Goal: Obtain resource: Download file/media

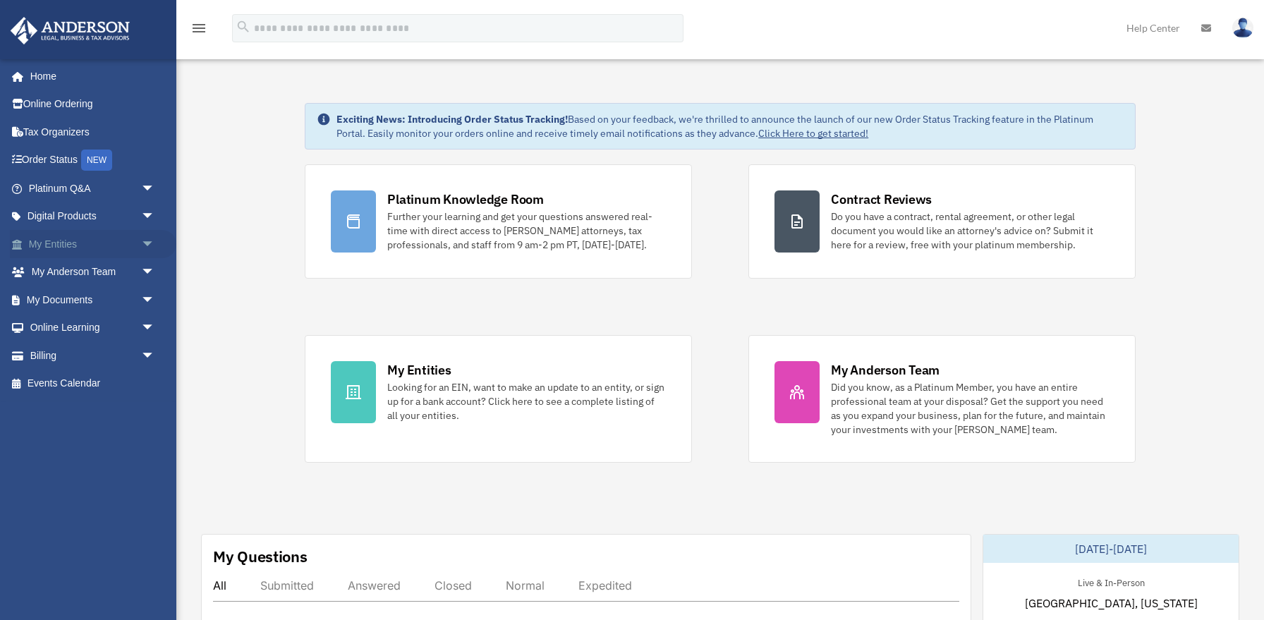
click at [145, 241] on span "arrow_drop_down" at bounding box center [155, 244] width 28 height 29
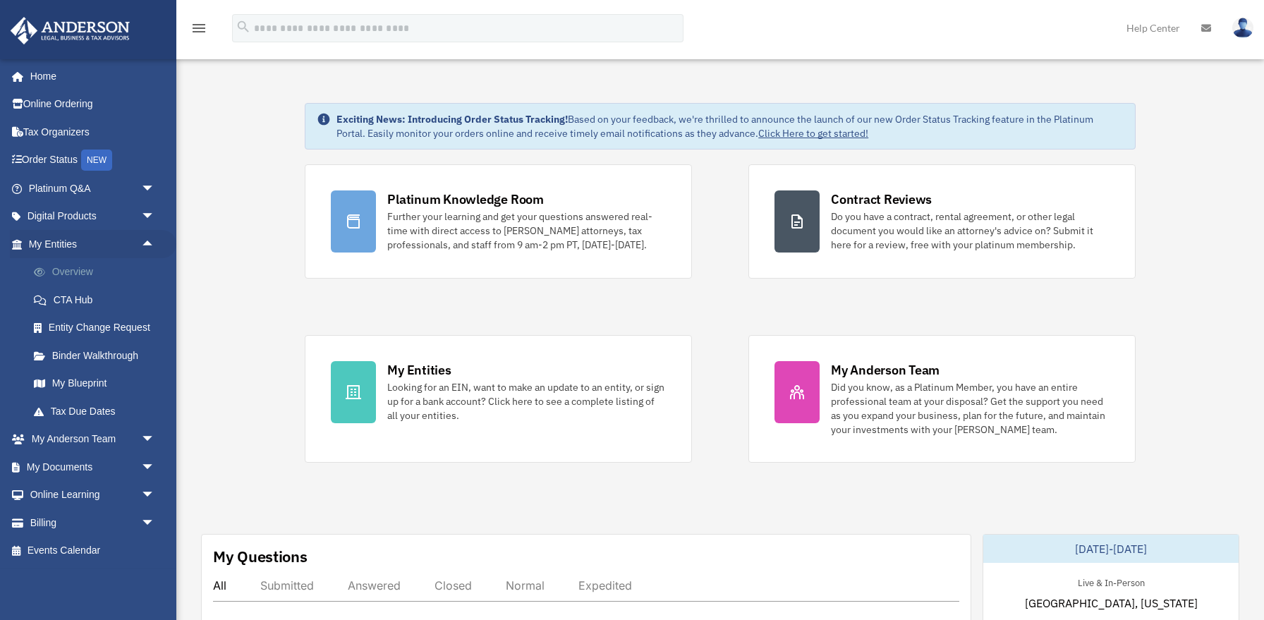
click at [75, 269] on link "Overview" at bounding box center [98, 272] width 157 height 28
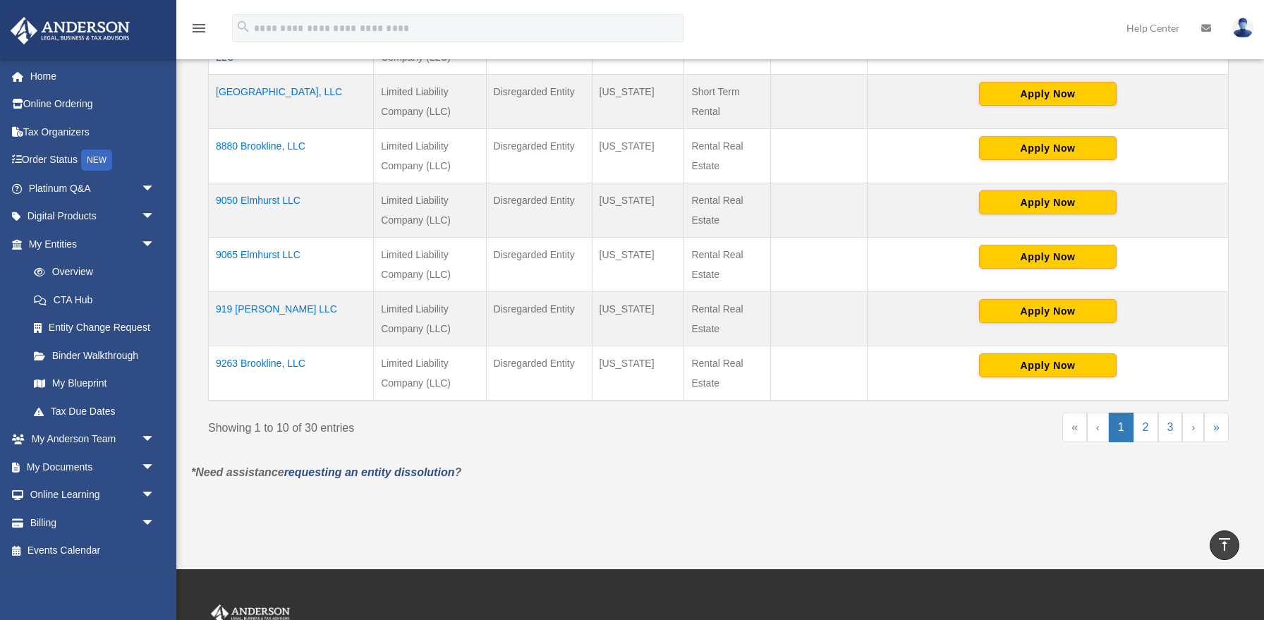
scroll to position [564, 0]
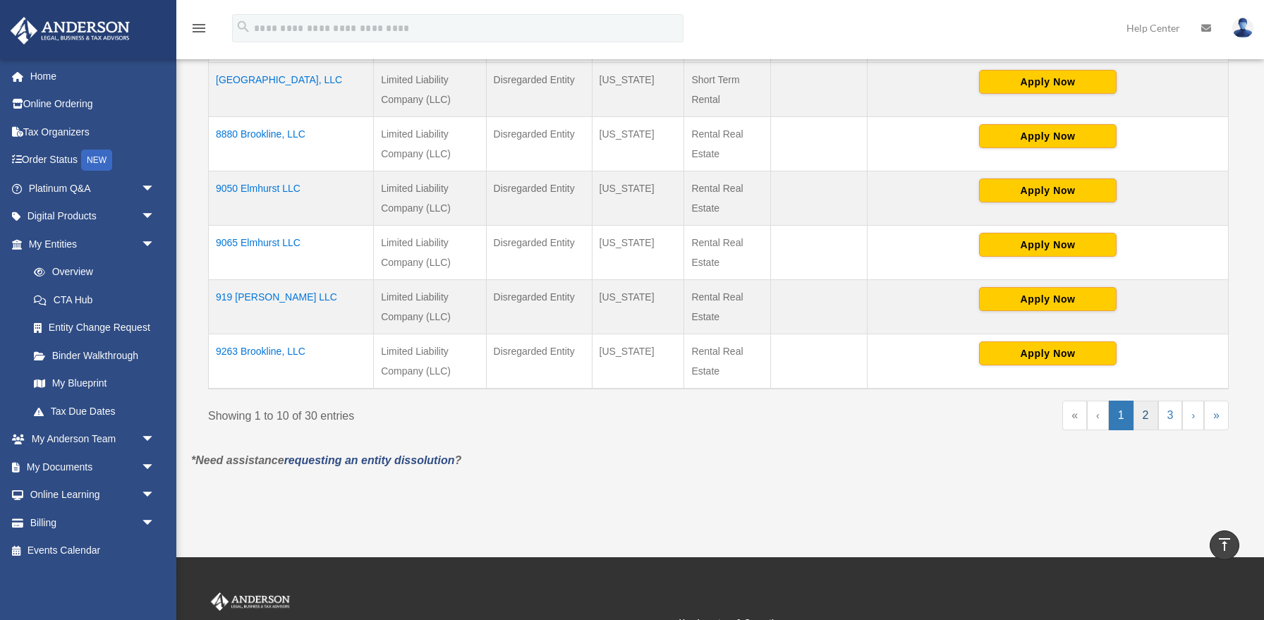
click at [1147, 416] on link "2" at bounding box center [1146, 416] width 25 height 30
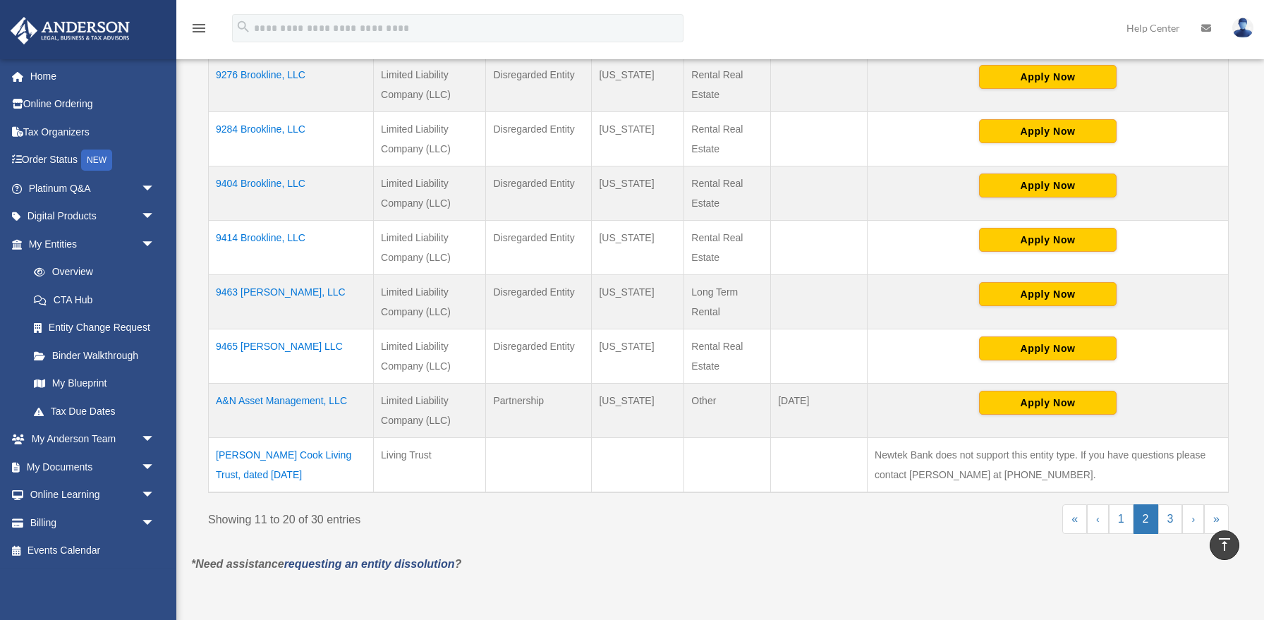
scroll to position [465, 0]
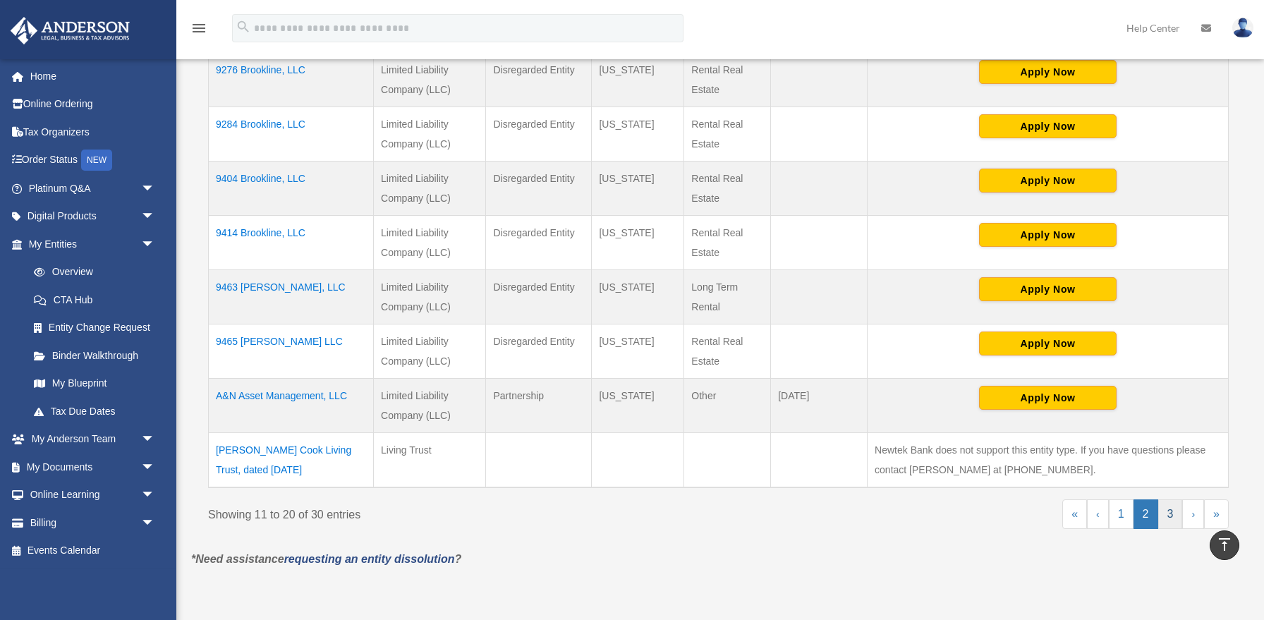
click at [1172, 510] on link "3" at bounding box center [1170, 514] width 25 height 30
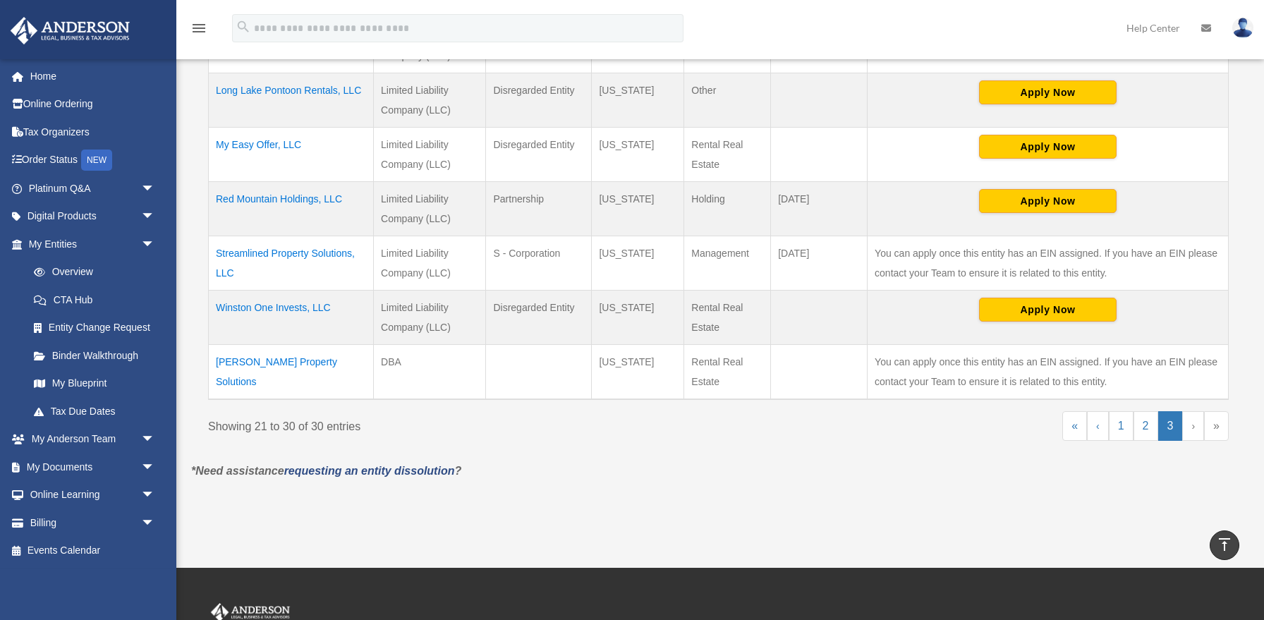
scroll to position [573, 0]
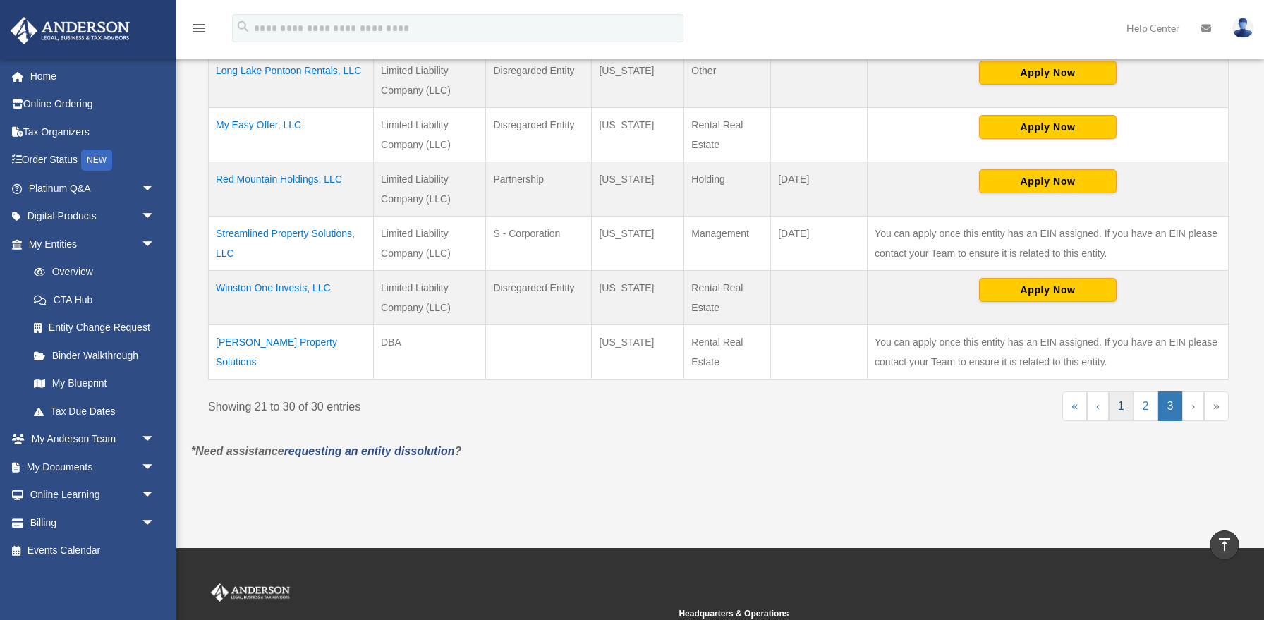
click at [1120, 405] on link "1" at bounding box center [1121, 407] width 25 height 30
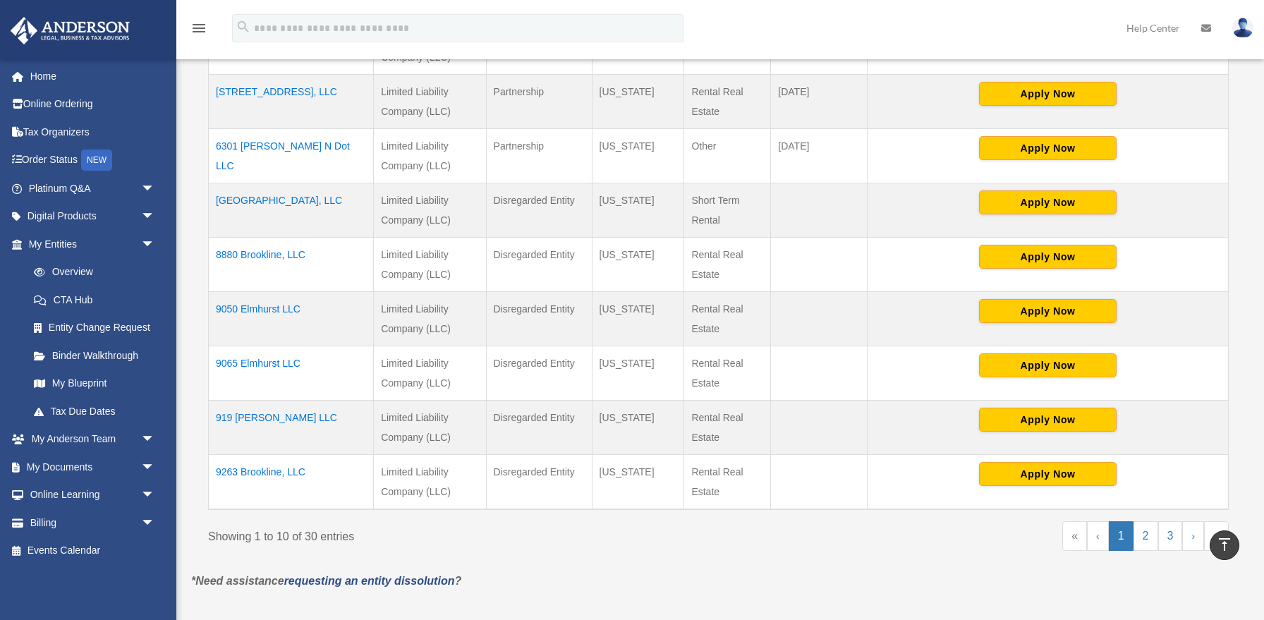
scroll to position [446, 0]
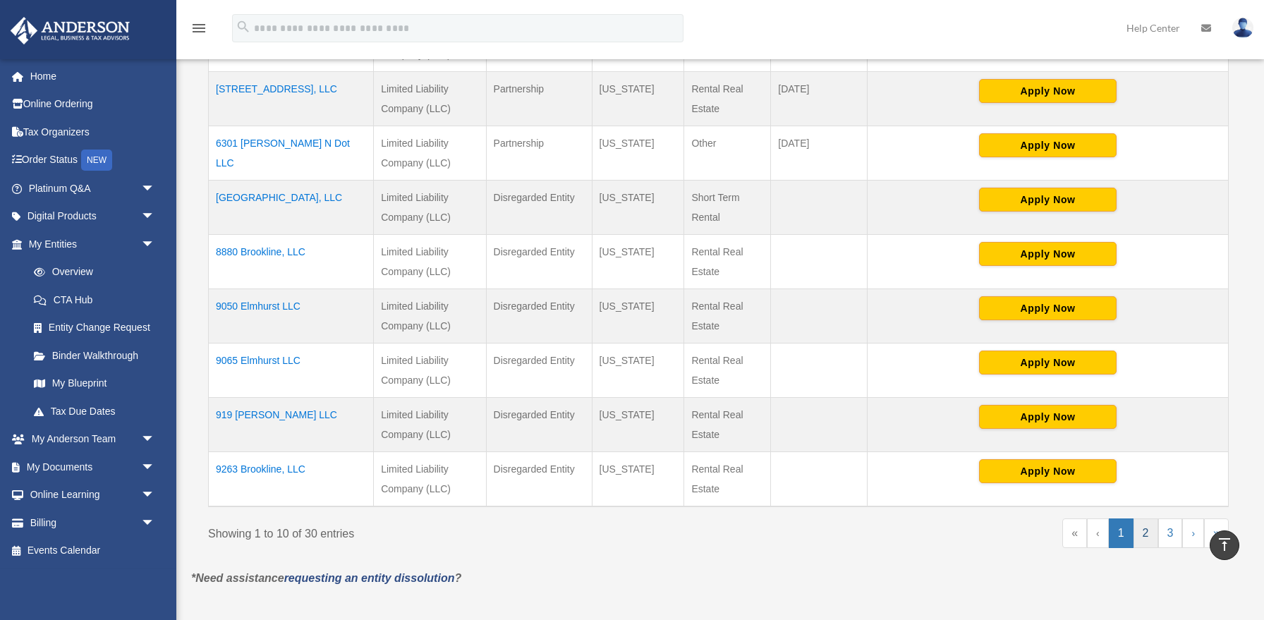
click at [1144, 538] on link "2" at bounding box center [1146, 534] width 25 height 30
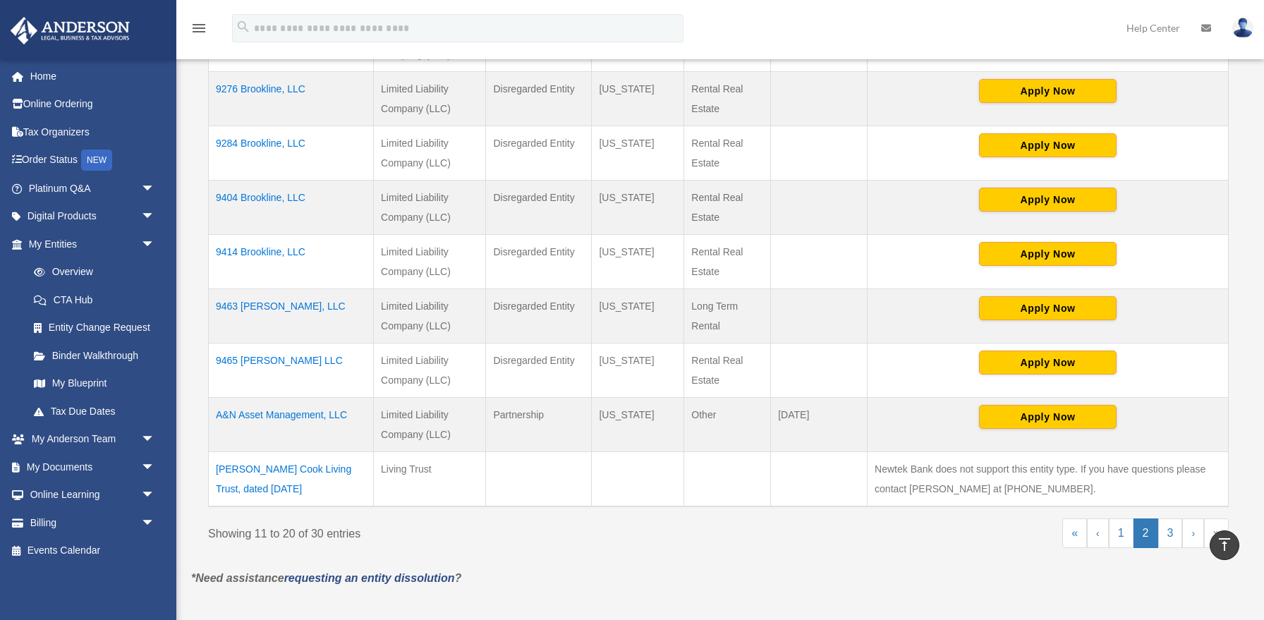
click at [254, 309] on td "9463 [PERSON_NAME], LLC" at bounding box center [291, 316] width 165 height 54
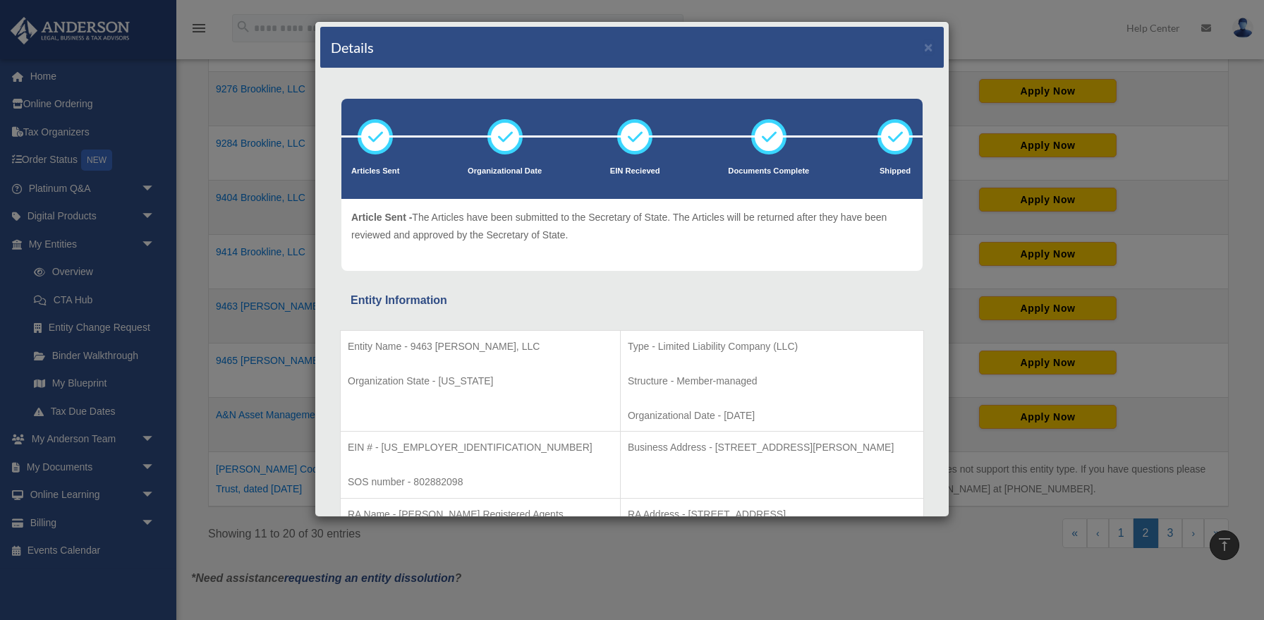
click at [417, 447] on p "EIN # - 88-3093458" at bounding box center [480, 448] width 265 height 18
click at [442, 445] on p "EIN # - 88-3093458" at bounding box center [480, 448] width 265 height 18
drag, startPoint x: 442, startPoint y: 445, endPoint x: 386, endPoint y: 447, distance: 55.8
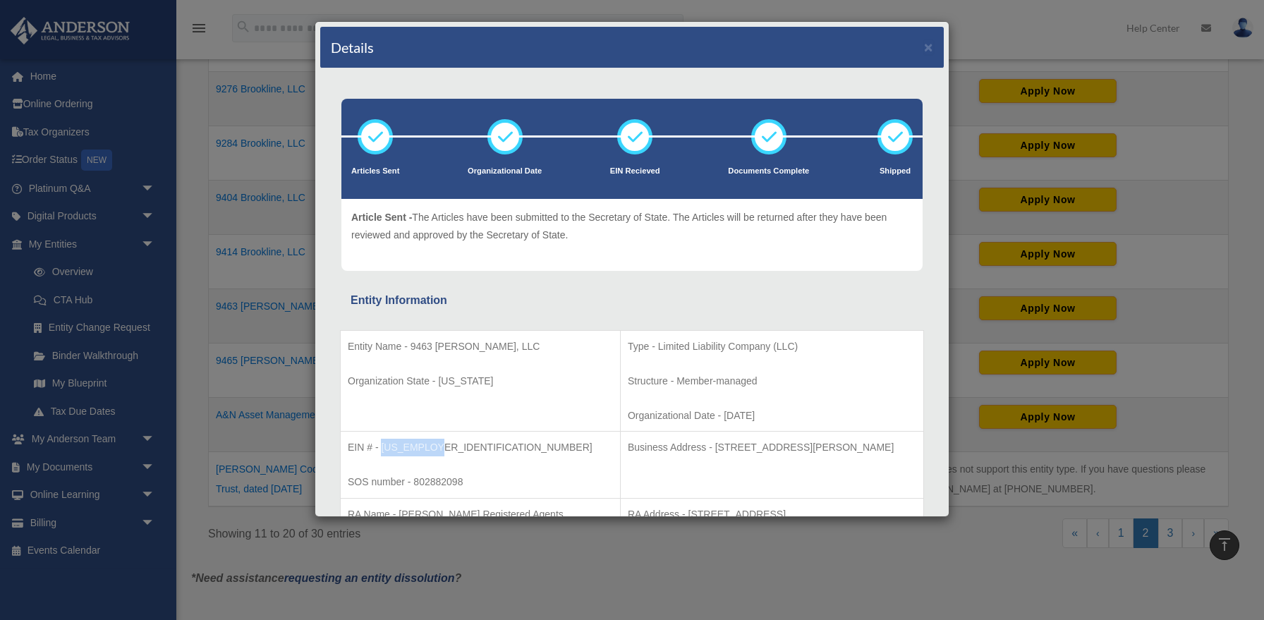
click at [386, 447] on p "EIN # - 88-3093458" at bounding box center [480, 448] width 265 height 18
copy p "88-3093458"
click at [201, 211] on div "Details × Articles Sent Organizational Date" at bounding box center [632, 310] width 1264 height 620
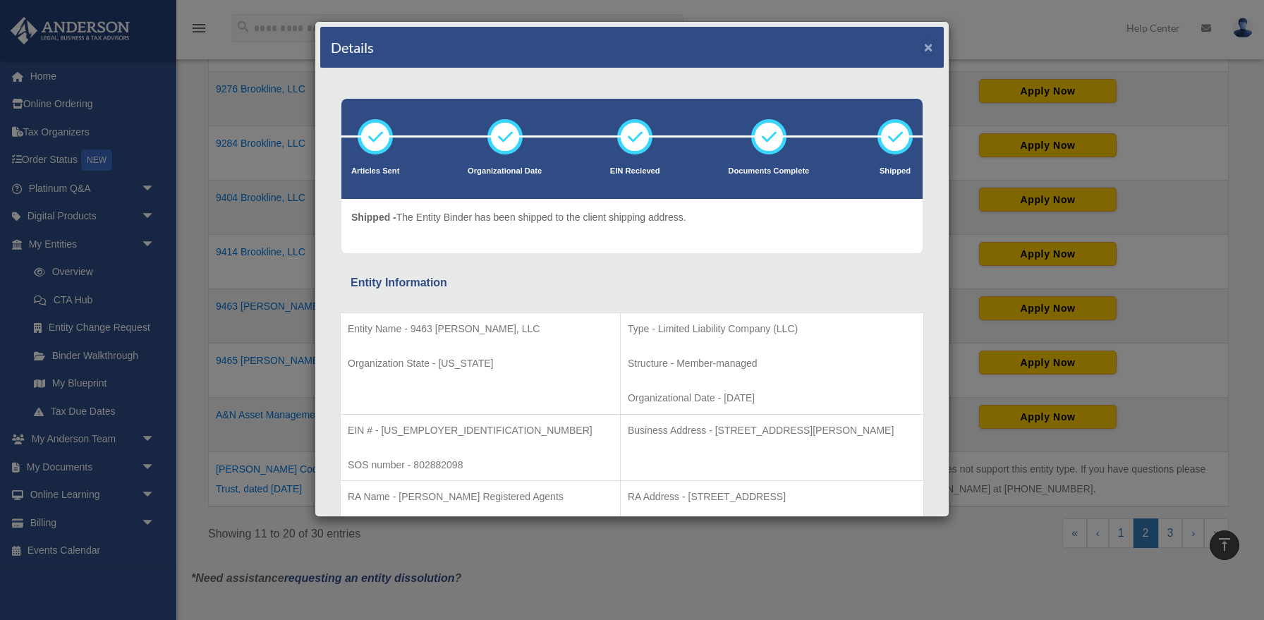
click at [931, 44] on button "×" at bounding box center [928, 47] width 9 height 15
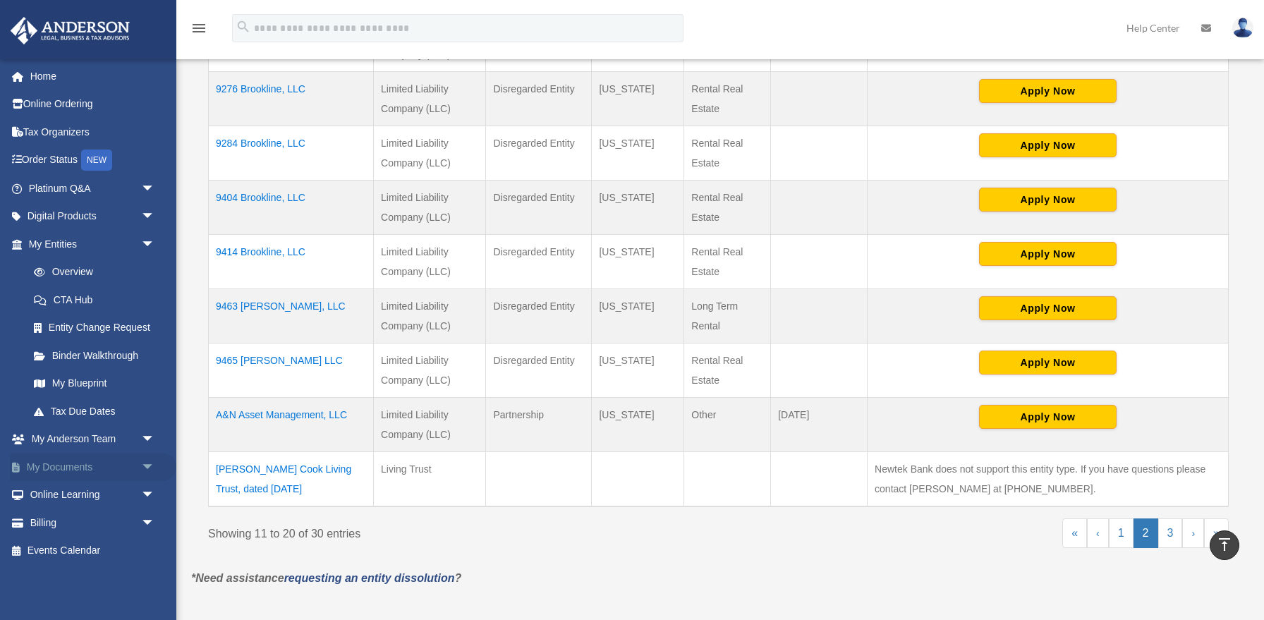
click at [156, 471] on span "arrow_drop_down" at bounding box center [155, 467] width 28 height 29
click at [61, 495] on link "Box" at bounding box center [98, 495] width 157 height 28
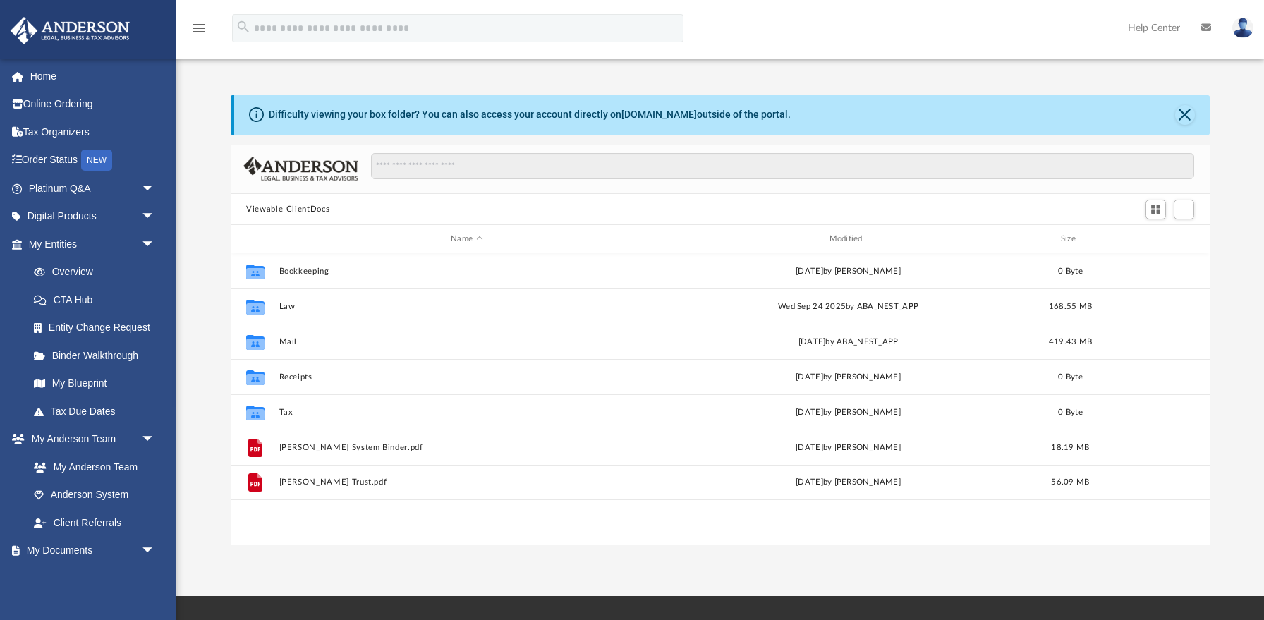
scroll to position [320, 978]
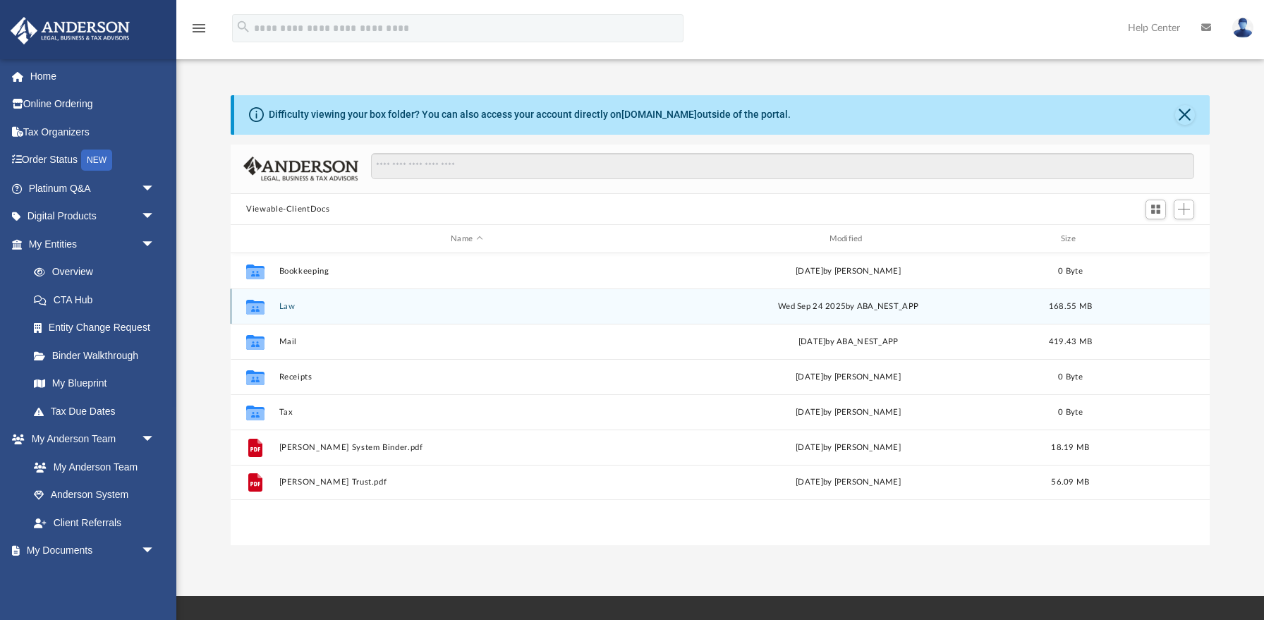
click at [287, 306] on button "Law" at bounding box center [466, 306] width 375 height 9
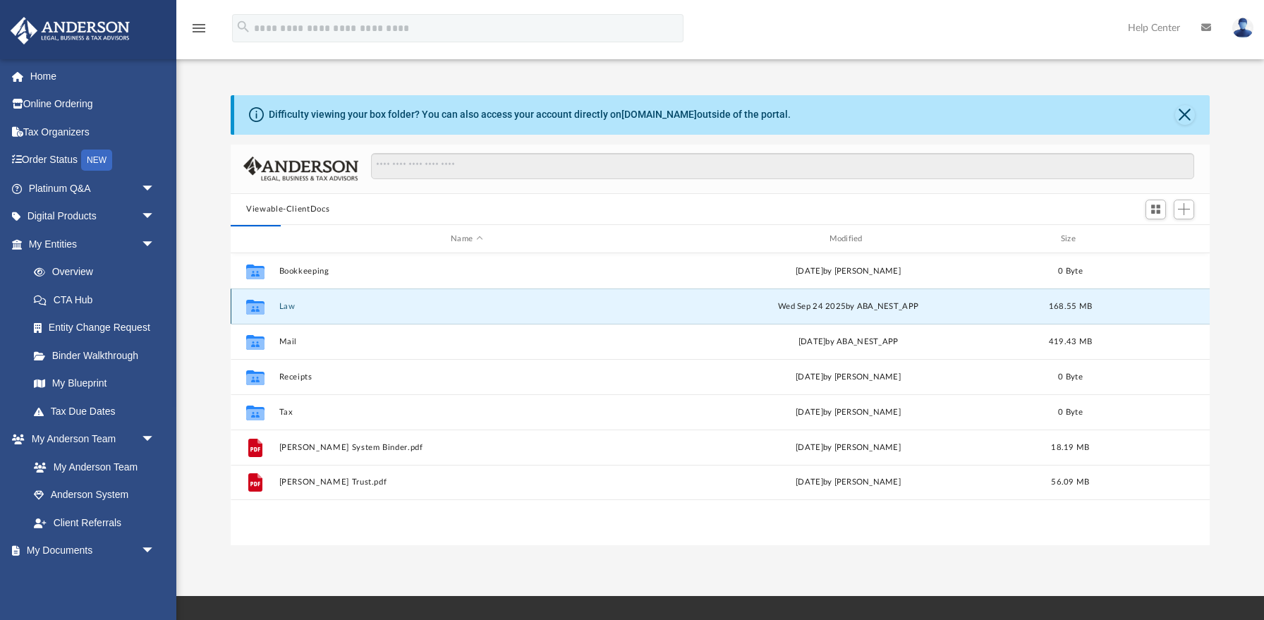
click at [292, 305] on button "Law" at bounding box center [466, 306] width 375 height 9
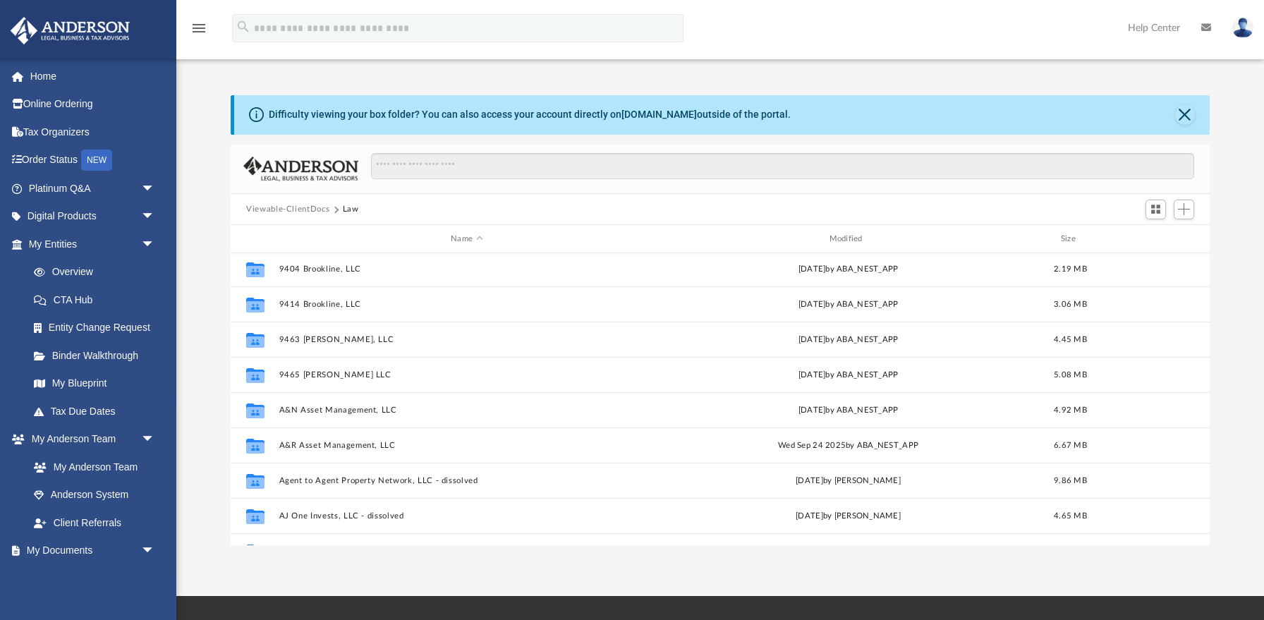
scroll to position [562, 0]
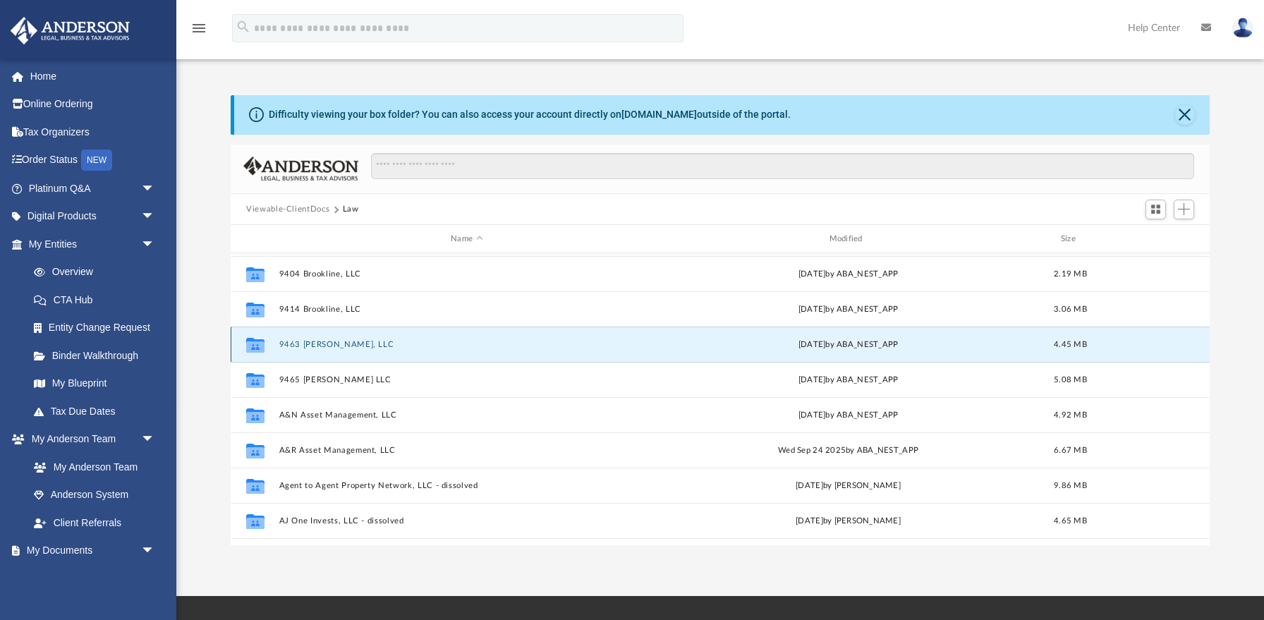
click at [321, 347] on button "9463 [PERSON_NAME], LLC" at bounding box center [466, 344] width 375 height 9
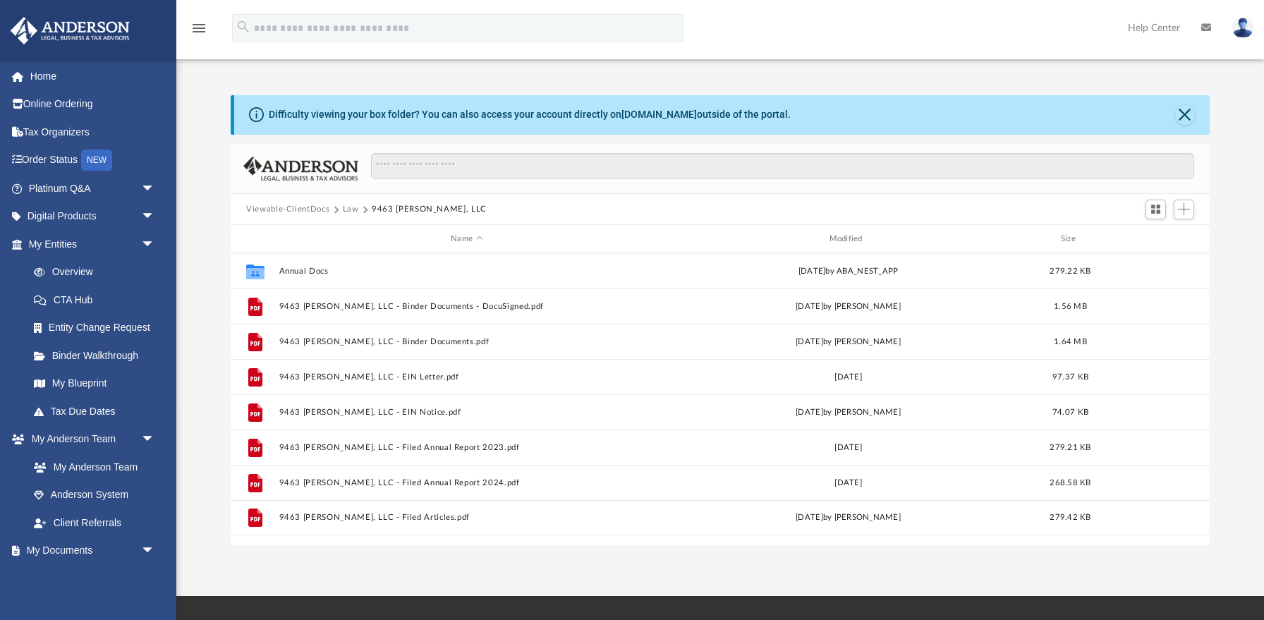
scroll to position [0, 0]
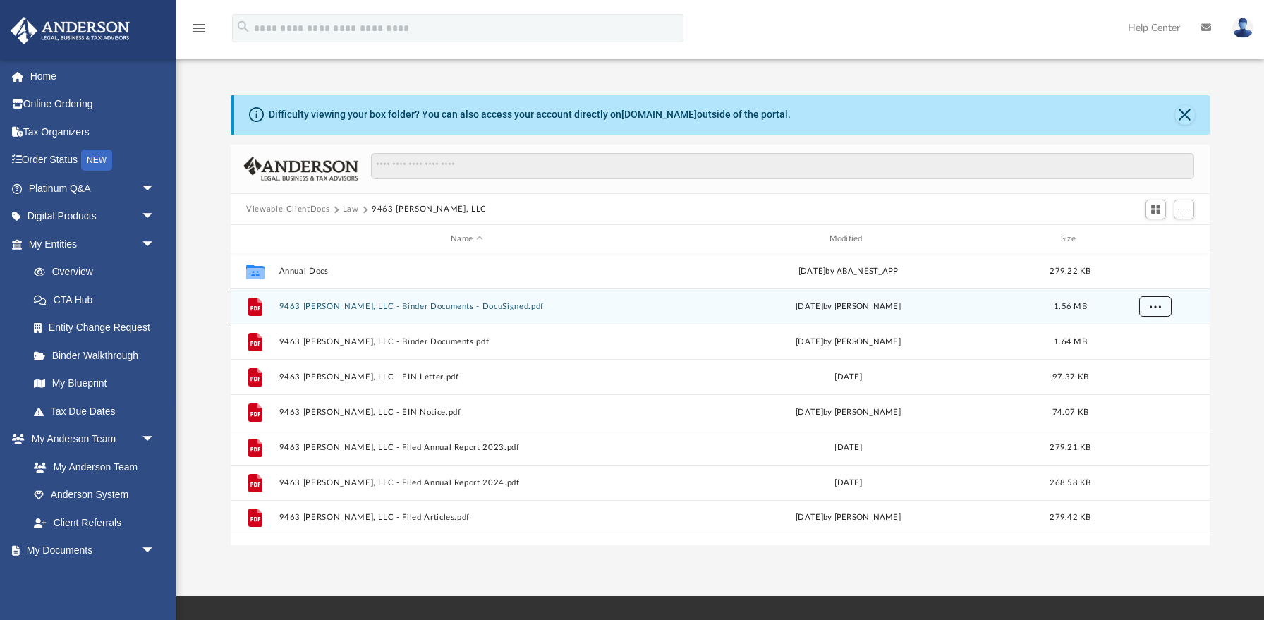
click at [1152, 310] on button "More options" at bounding box center [1155, 306] width 32 height 21
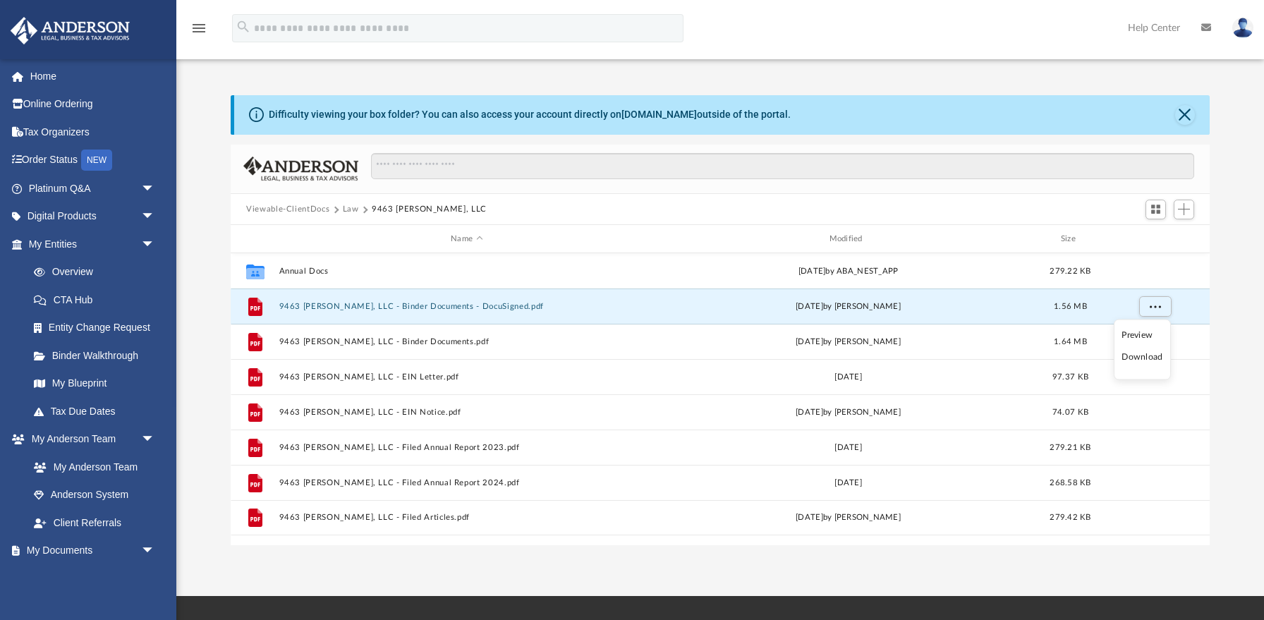
click at [1139, 360] on li "Download" at bounding box center [1142, 357] width 41 height 15
click at [353, 208] on button "Law" at bounding box center [351, 209] width 16 height 13
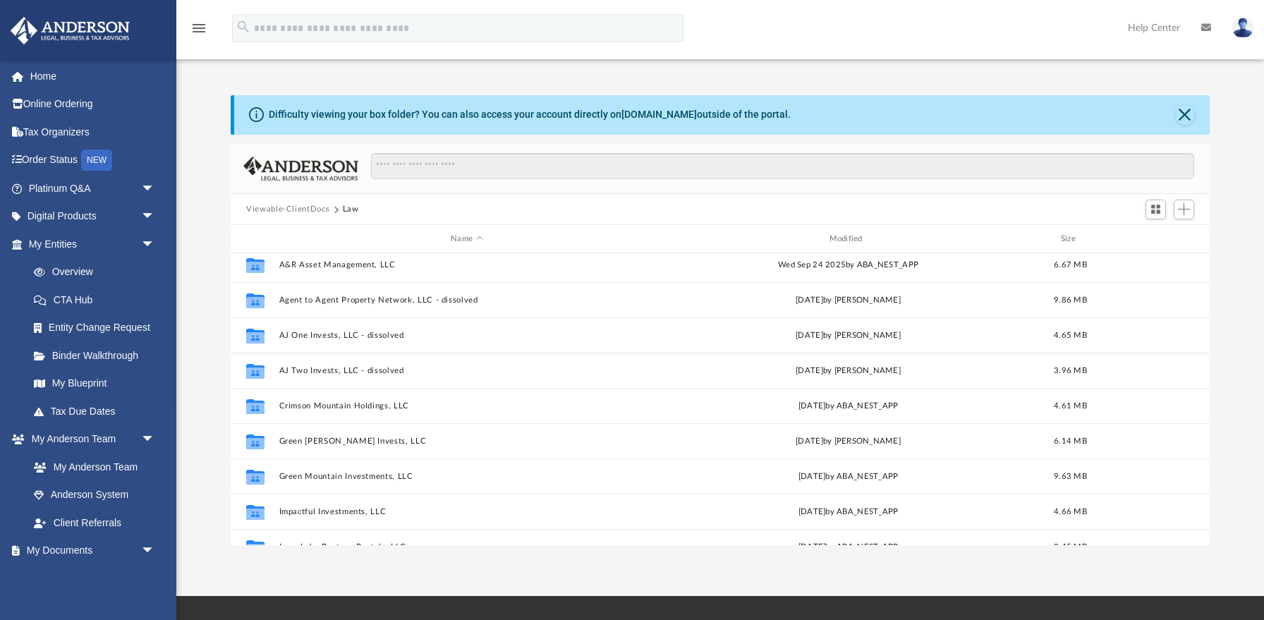
scroll to position [871, 0]
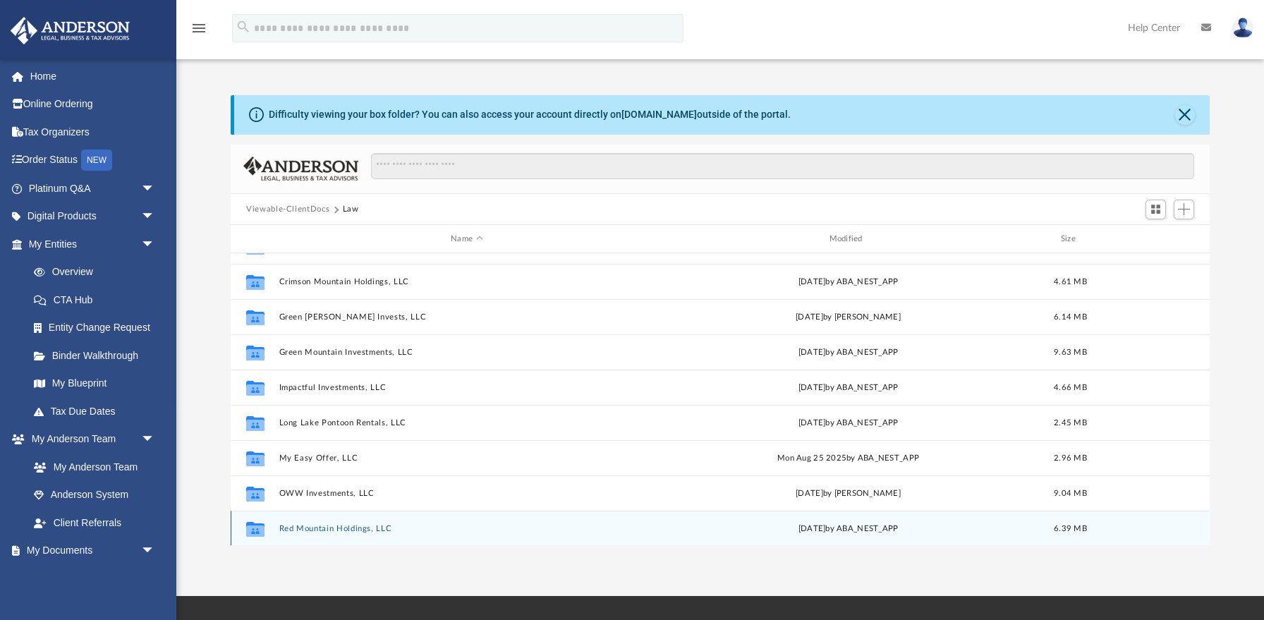
click at [363, 527] on button "Red Mountain Holdings, LLC" at bounding box center [466, 528] width 375 height 9
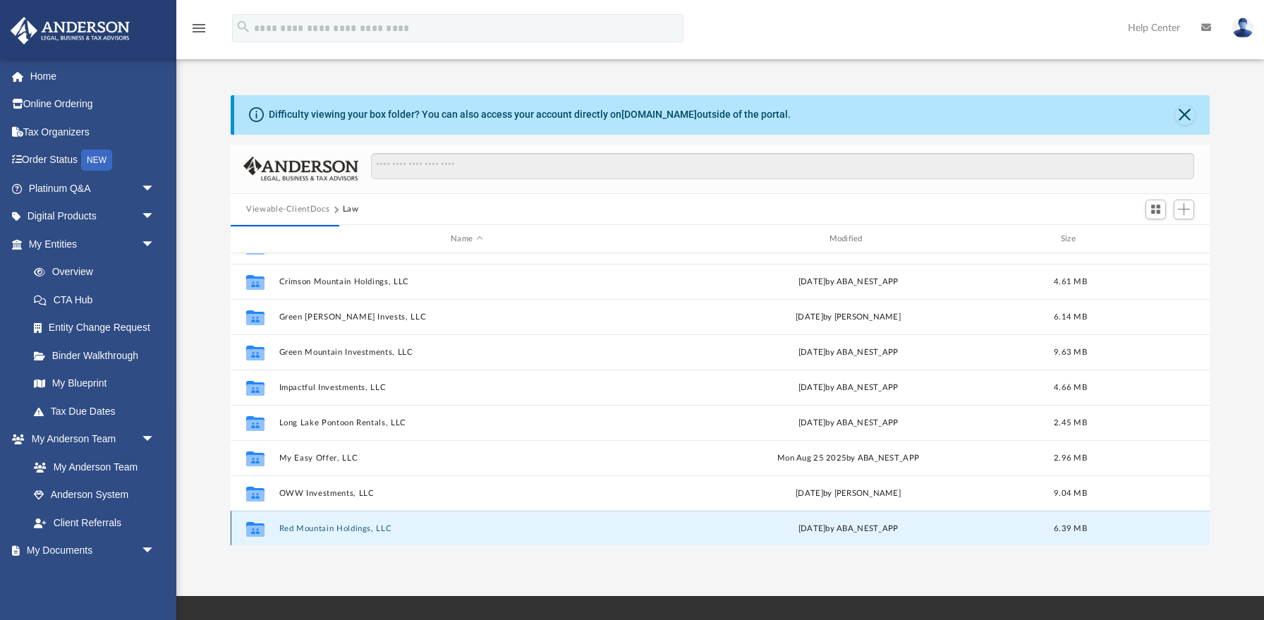
click at [324, 527] on button "Red Mountain Holdings, LLC" at bounding box center [466, 528] width 375 height 9
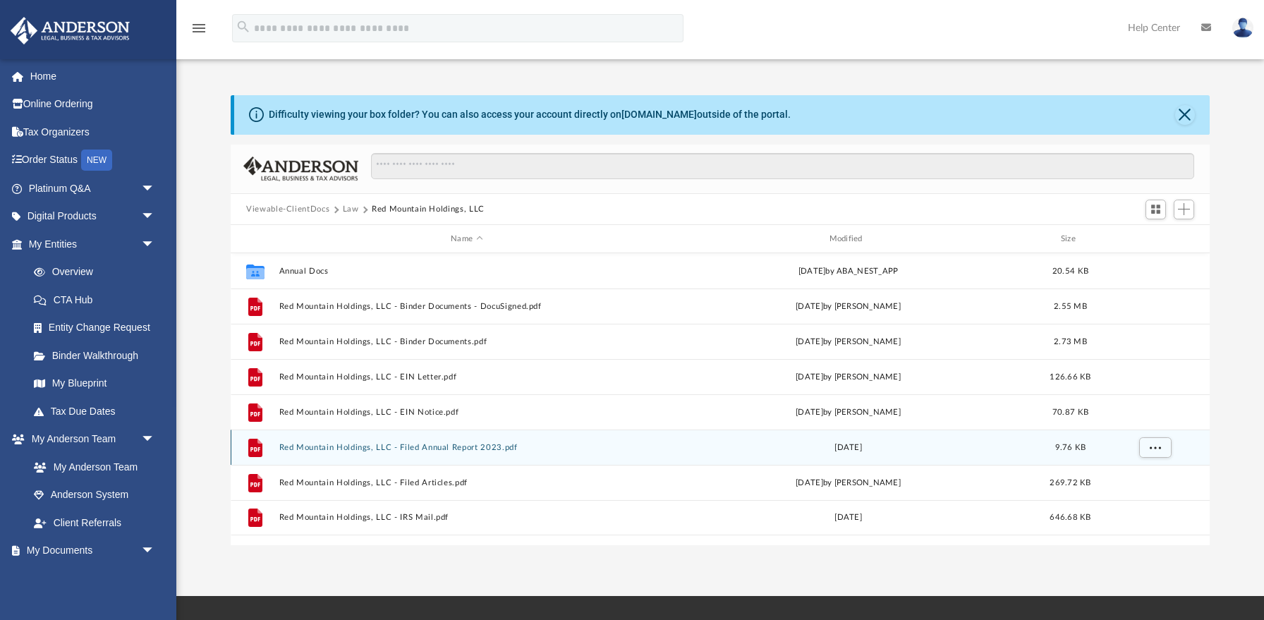
scroll to position [0, 0]
click at [355, 463] on div "File Red Mountain Holdings, LLC - Filed Annual Report 2023.pdf Wed May 24 2023 …" at bounding box center [720, 447] width 979 height 35
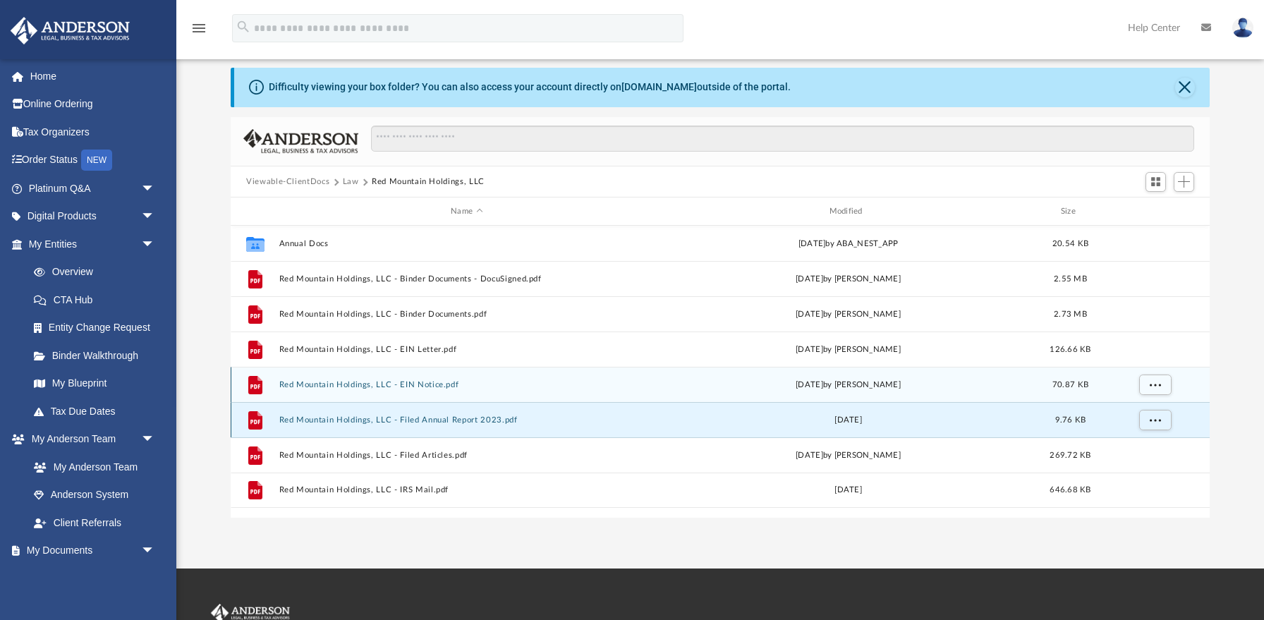
scroll to position [43, 0]
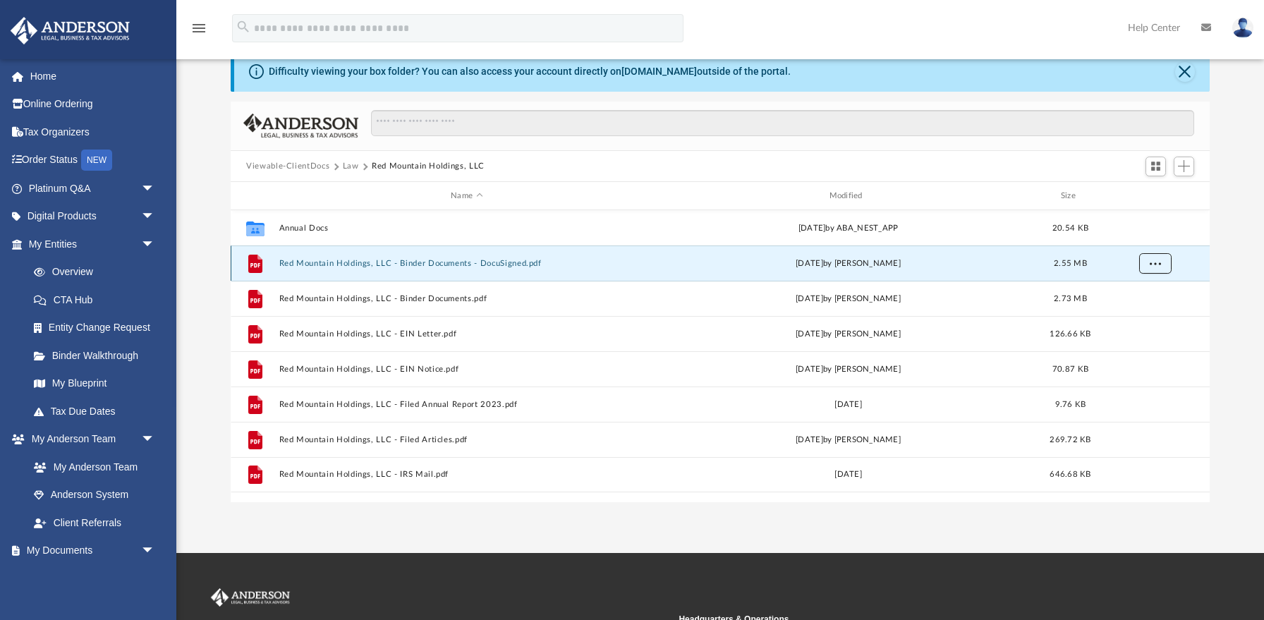
click at [1155, 261] on span "More options" at bounding box center [1155, 264] width 11 height 8
click at [1142, 314] on li "Download" at bounding box center [1142, 314] width 41 height 15
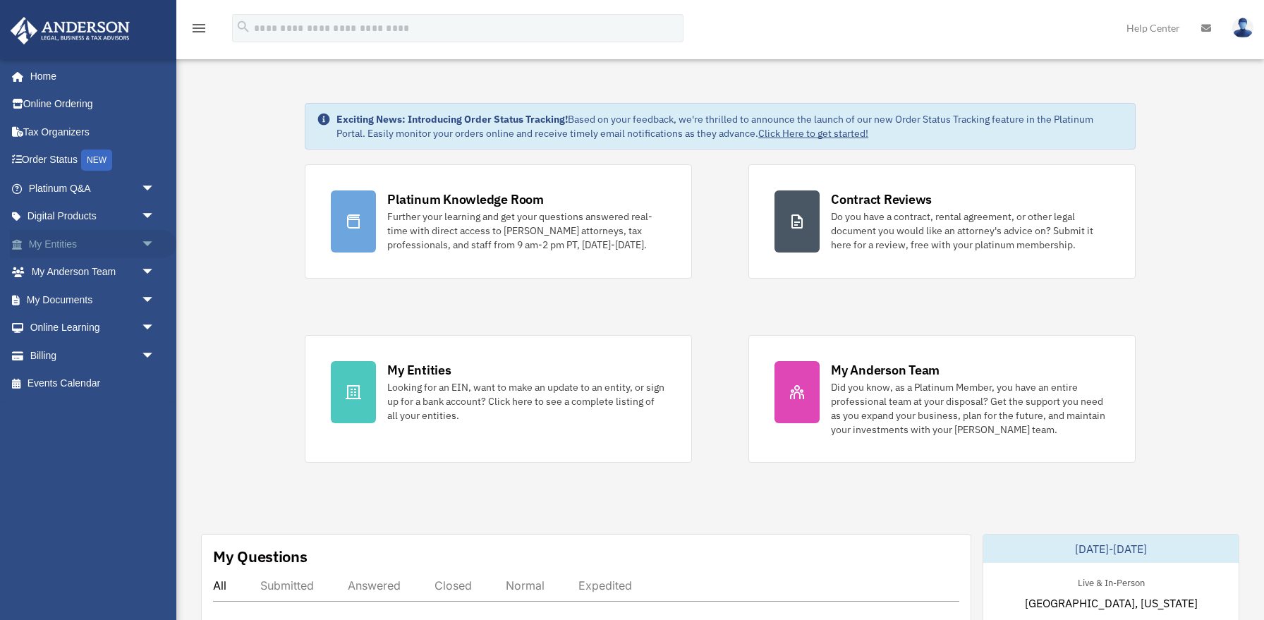
click at [143, 234] on span "arrow_drop_down" at bounding box center [155, 244] width 28 height 29
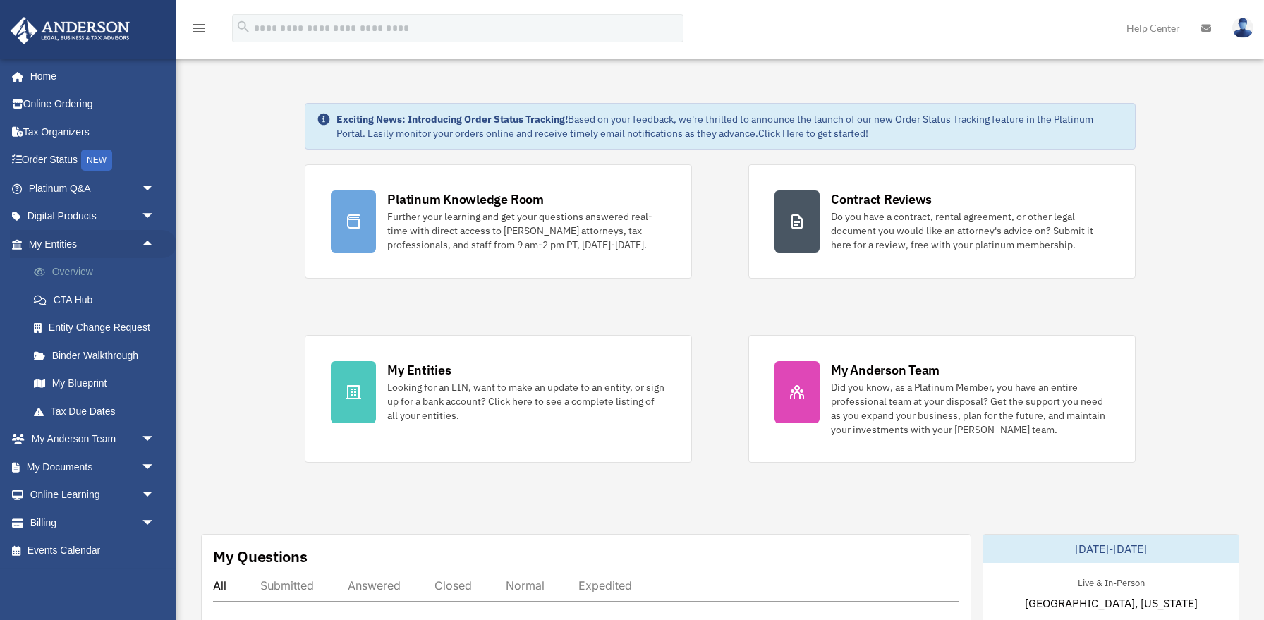
click at [102, 269] on link "Overview" at bounding box center [98, 272] width 157 height 28
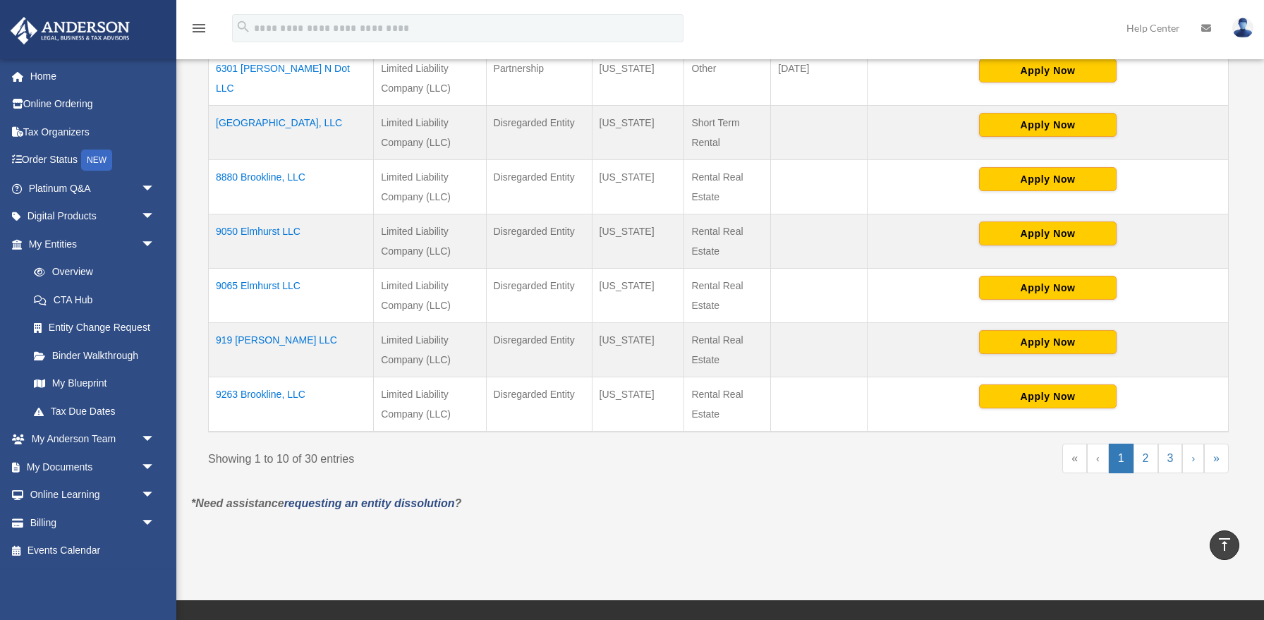
scroll to position [543, 0]
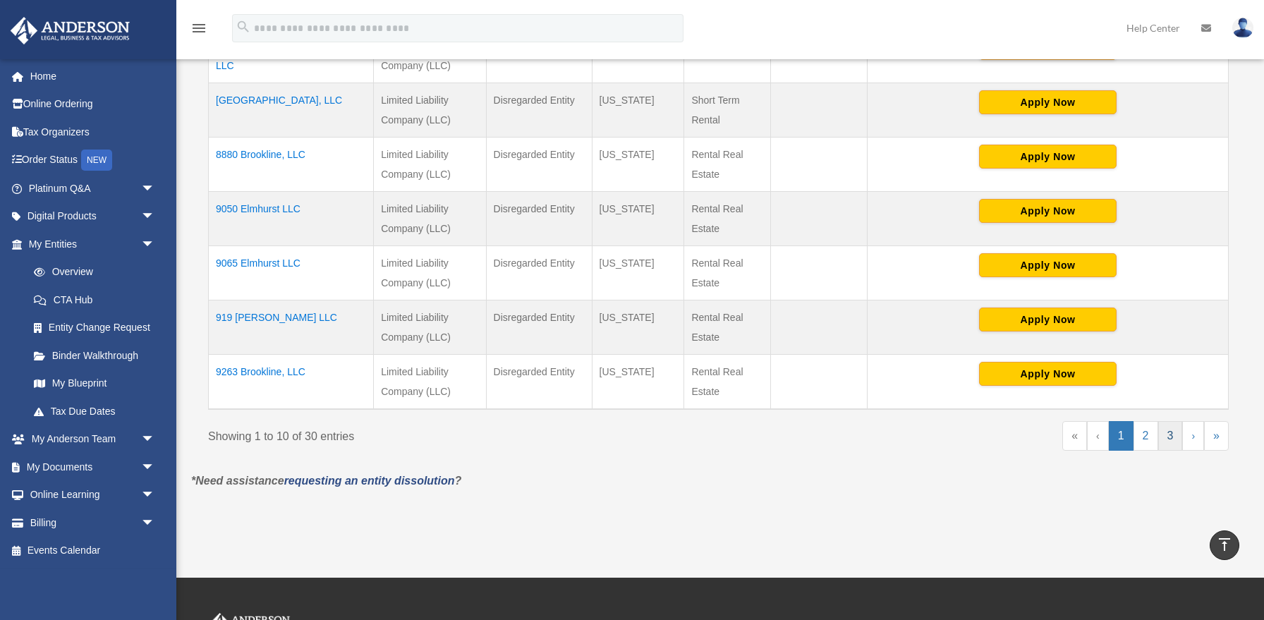
click at [1176, 431] on link "3" at bounding box center [1170, 436] width 25 height 30
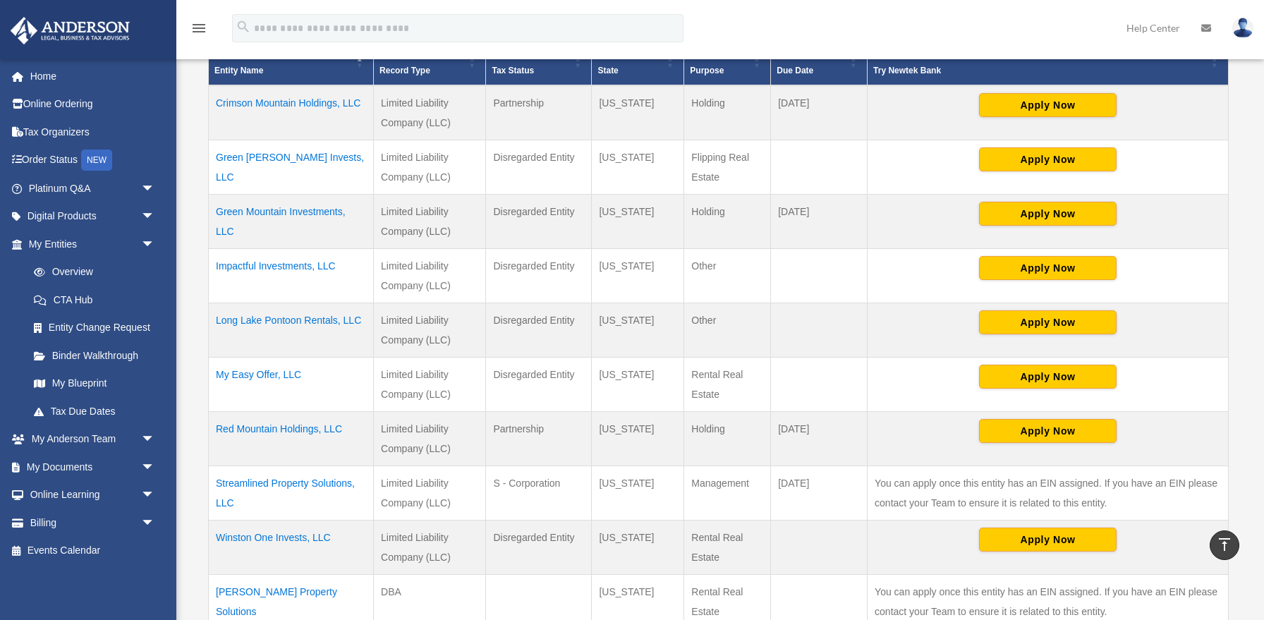
scroll to position [325, 0]
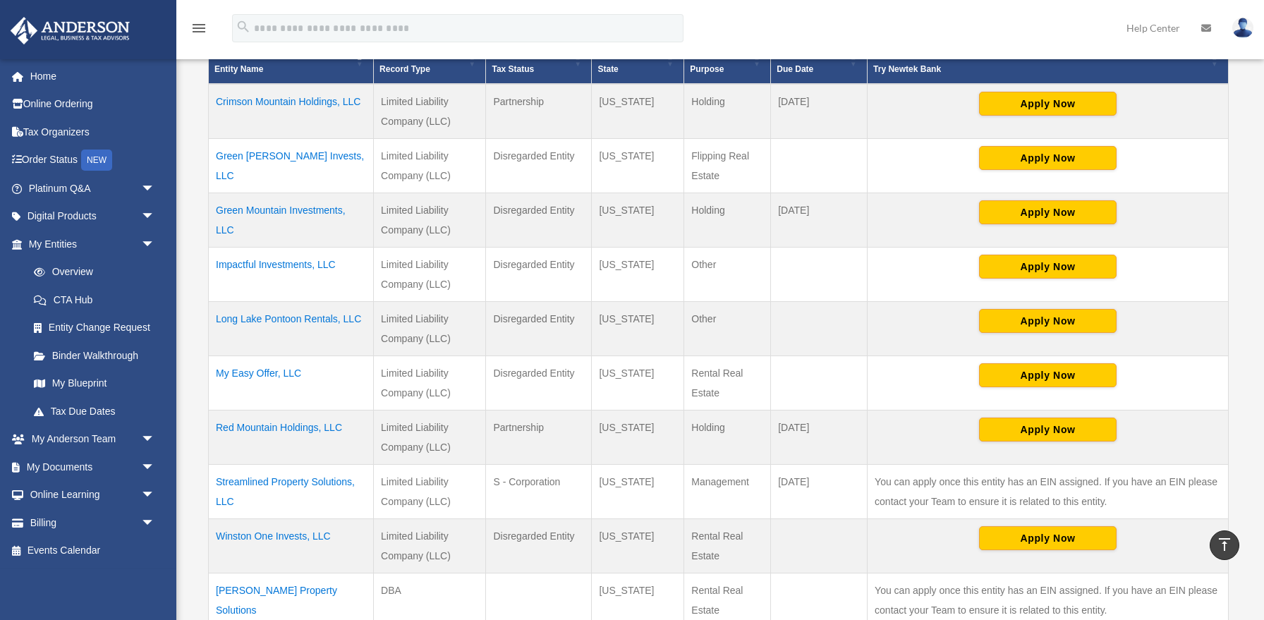
click at [291, 375] on td "My Easy Offer, LLC" at bounding box center [291, 383] width 165 height 54
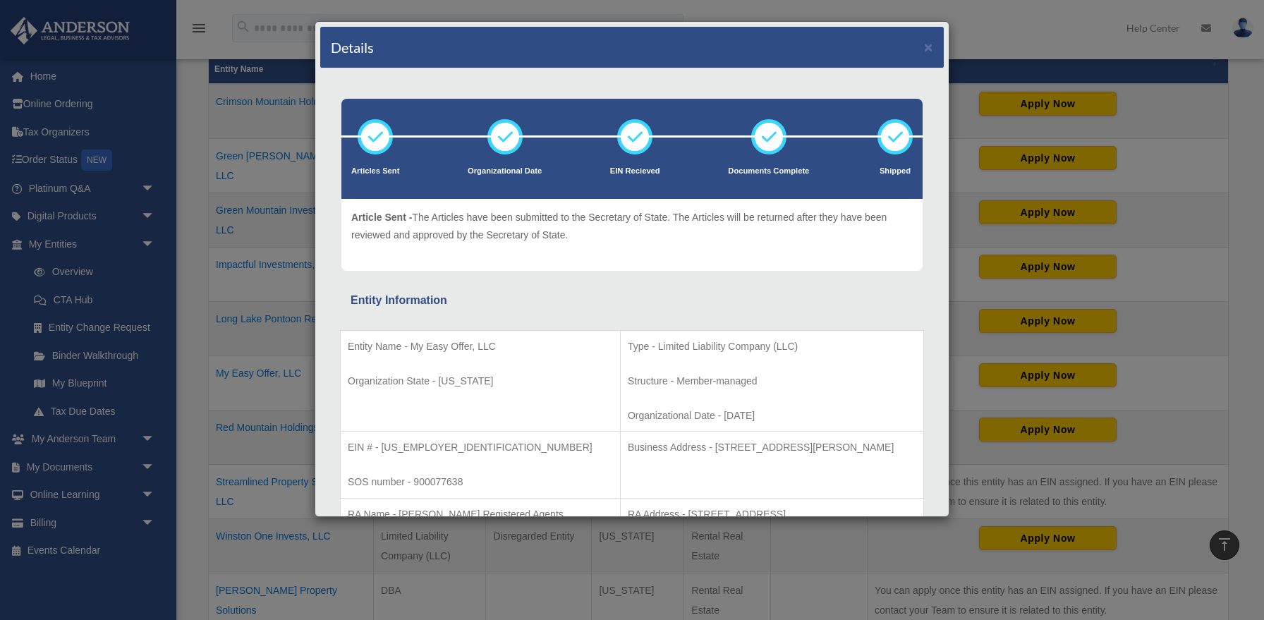
click at [265, 382] on div "Details × Articles Sent Organizational Date" at bounding box center [632, 310] width 1264 height 620
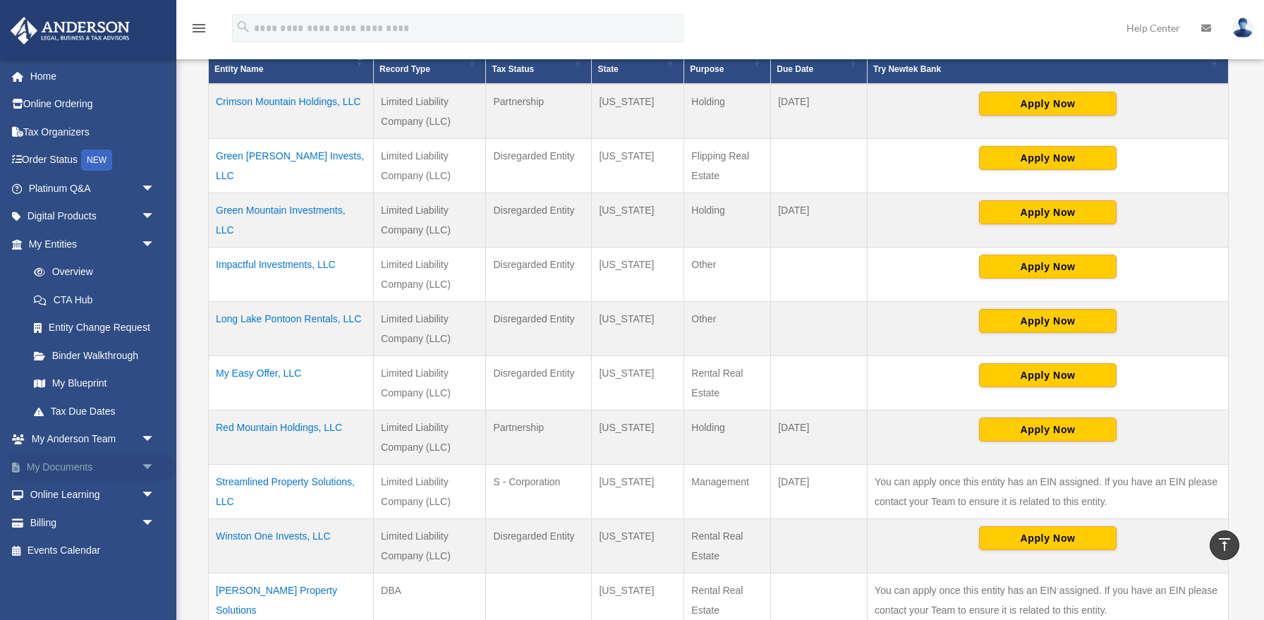
click at [150, 463] on span "arrow_drop_down" at bounding box center [155, 467] width 28 height 29
click at [60, 497] on link "Box" at bounding box center [98, 495] width 157 height 28
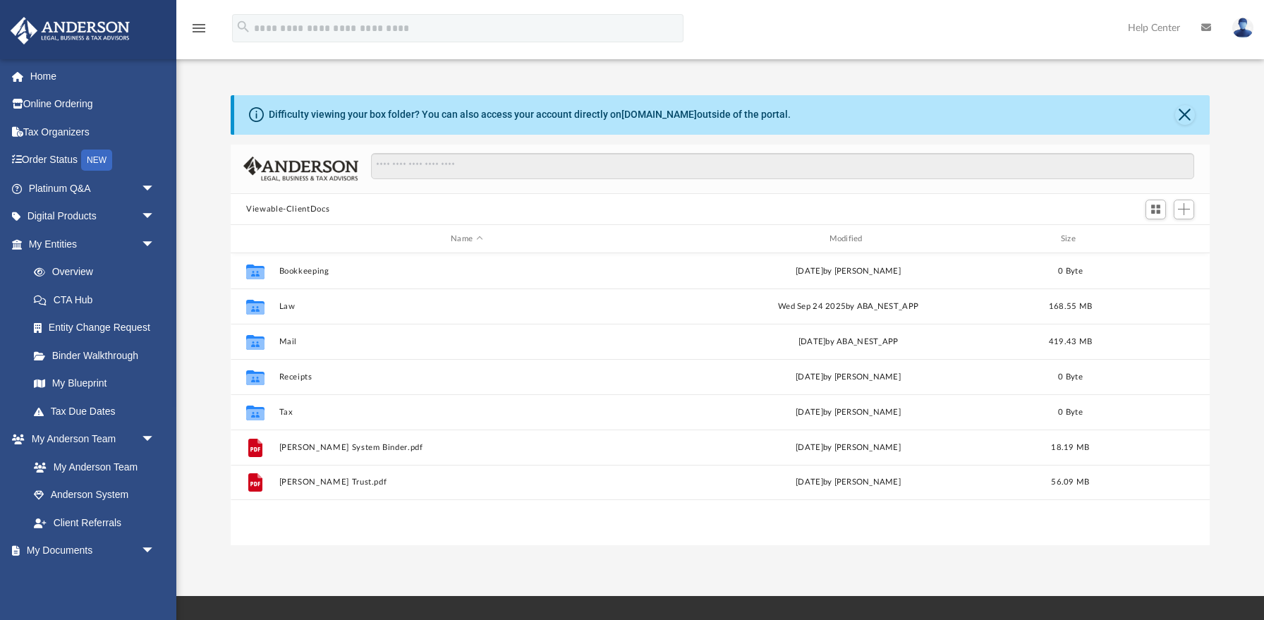
scroll to position [320, 978]
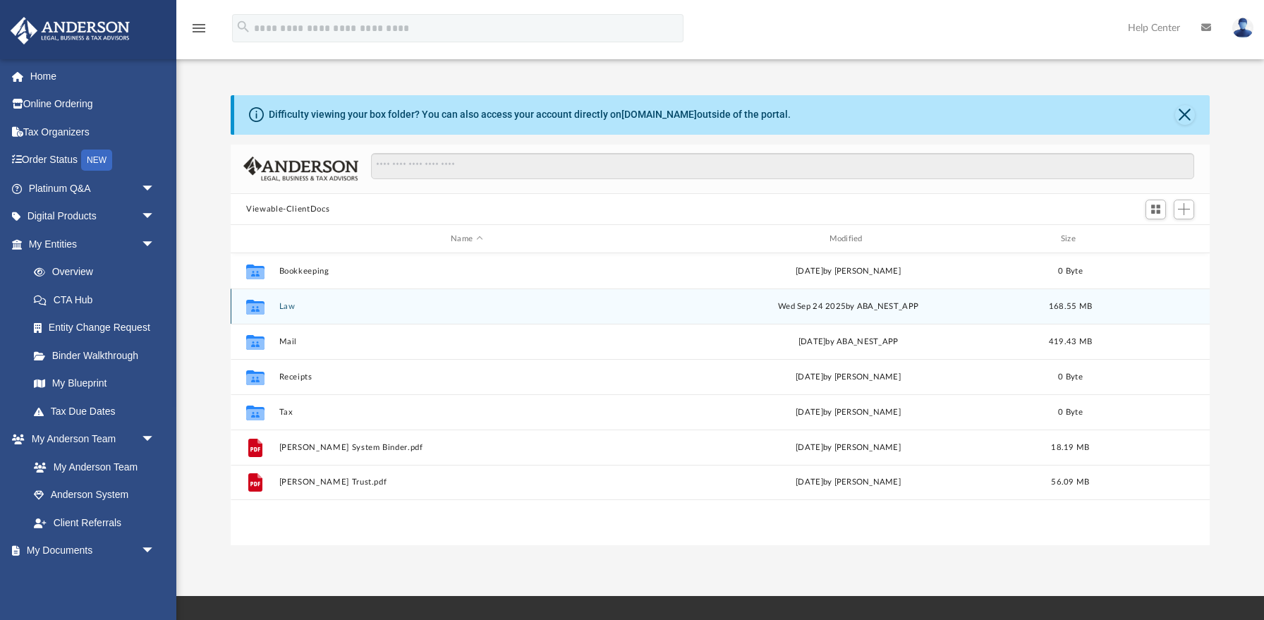
click at [292, 306] on button "Law" at bounding box center [466, 306] width 375 height 9
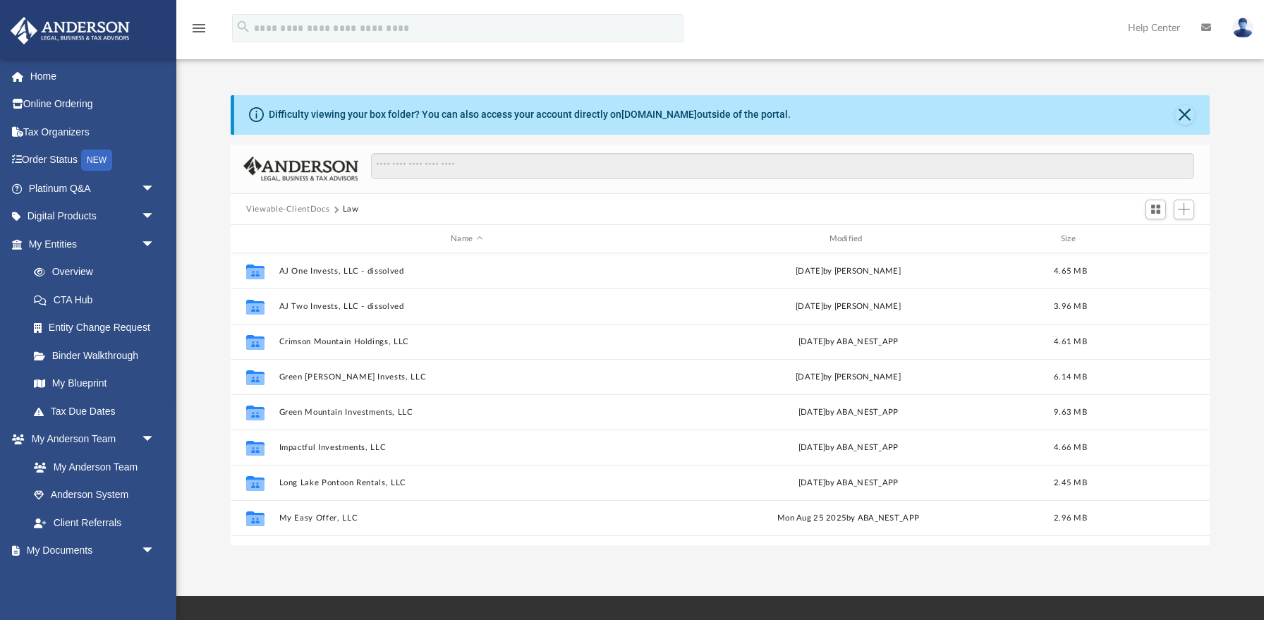
scroll to position [880, 0]
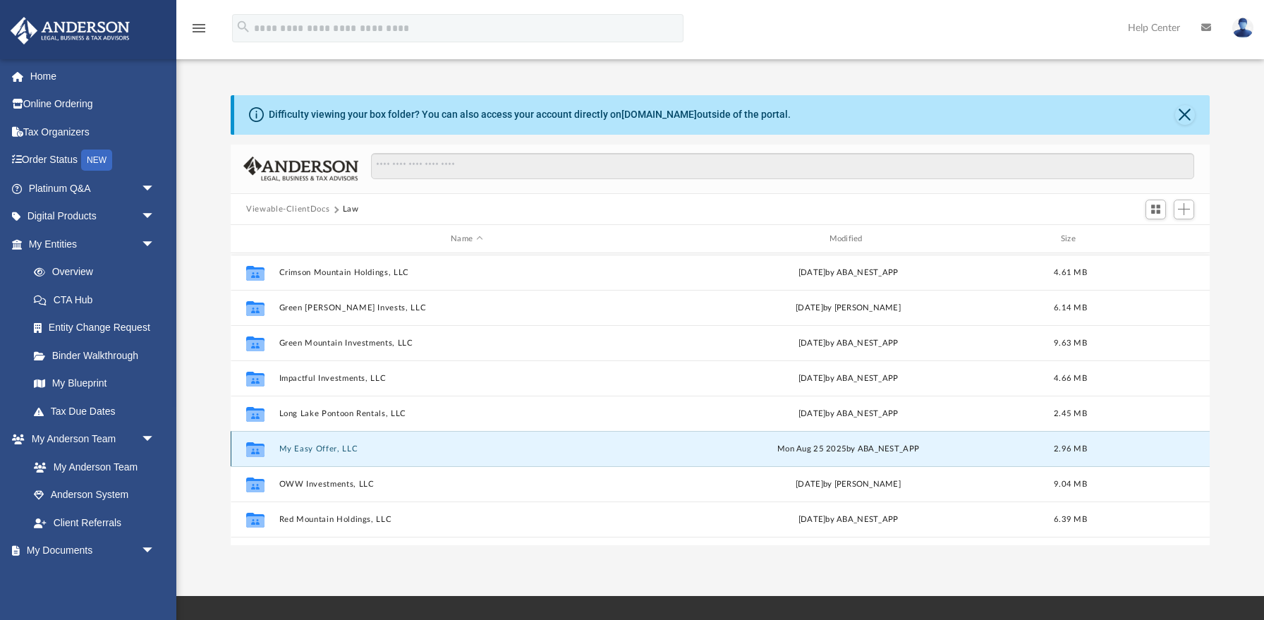
click at [328, 447] on button "My Easy Offer, LLC" at bounding box center [466, 448] width 375 height 9
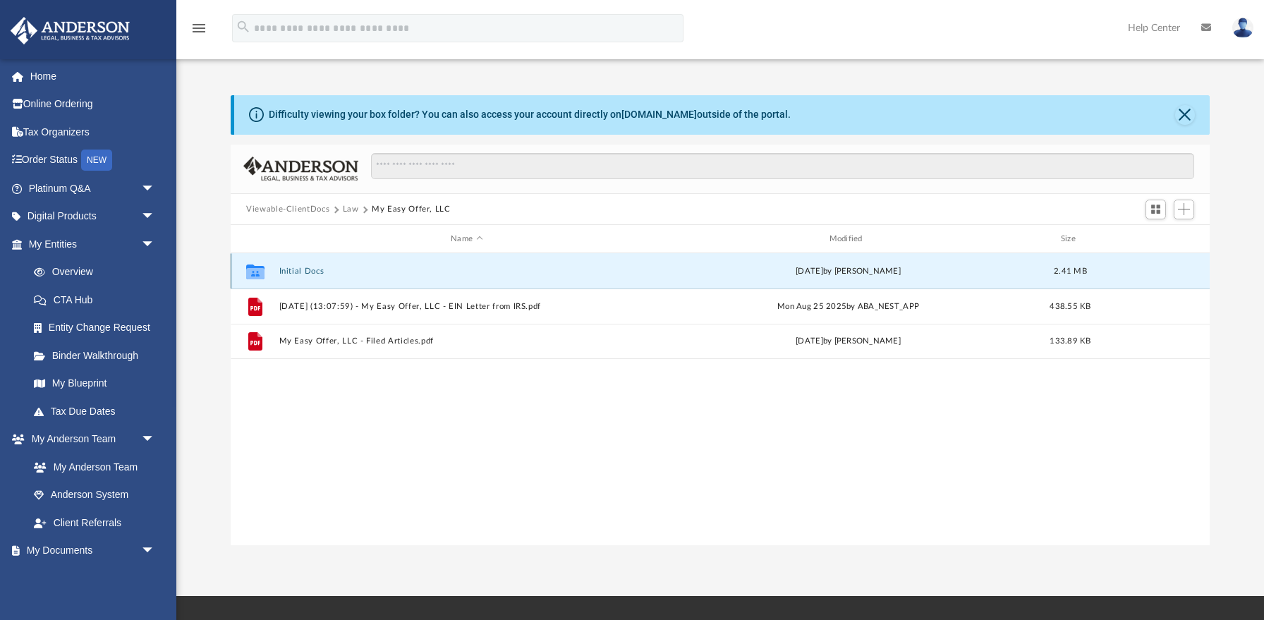
click at [298, 272] on button "Initial Docs" at bounding box center [466, 271] width 375 height 9
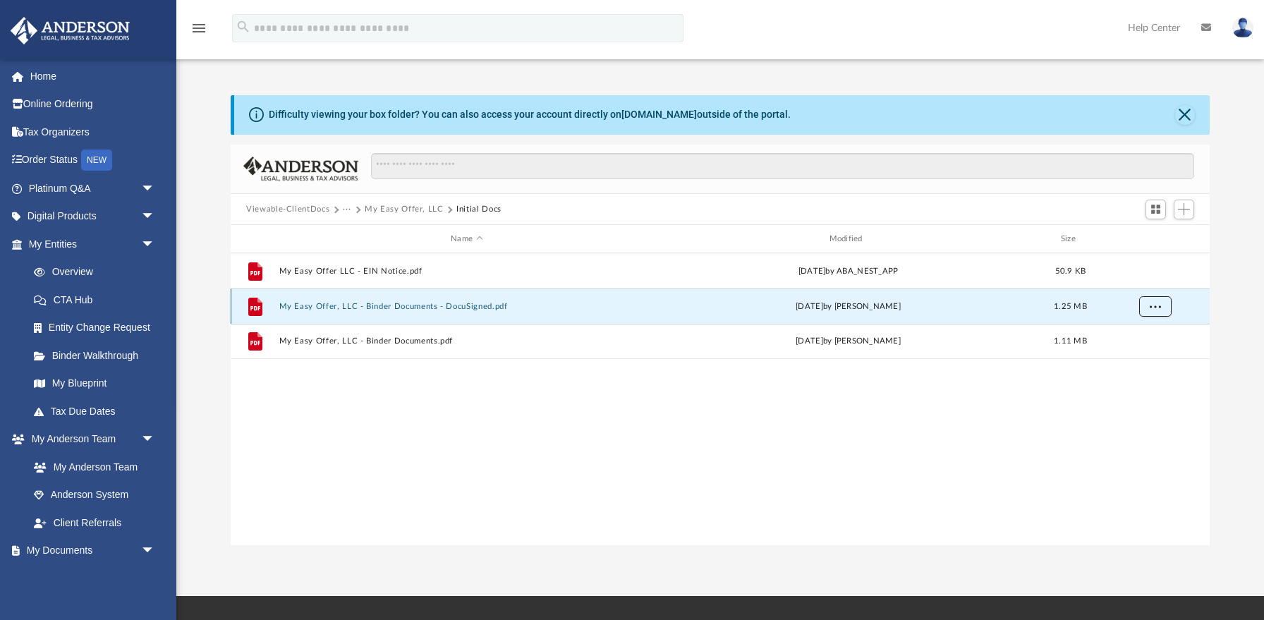
click at [1161, 305] on button "More options" at bounding box center [1155, 306] width 32 height 21
click at [1131, 358] on li "Download" at bounding box center [1142, 357] width 41 height 15
click at [388, 207] on button "My Easy Offer, LLC" at bounding box center [404, 209] width 79 height 13
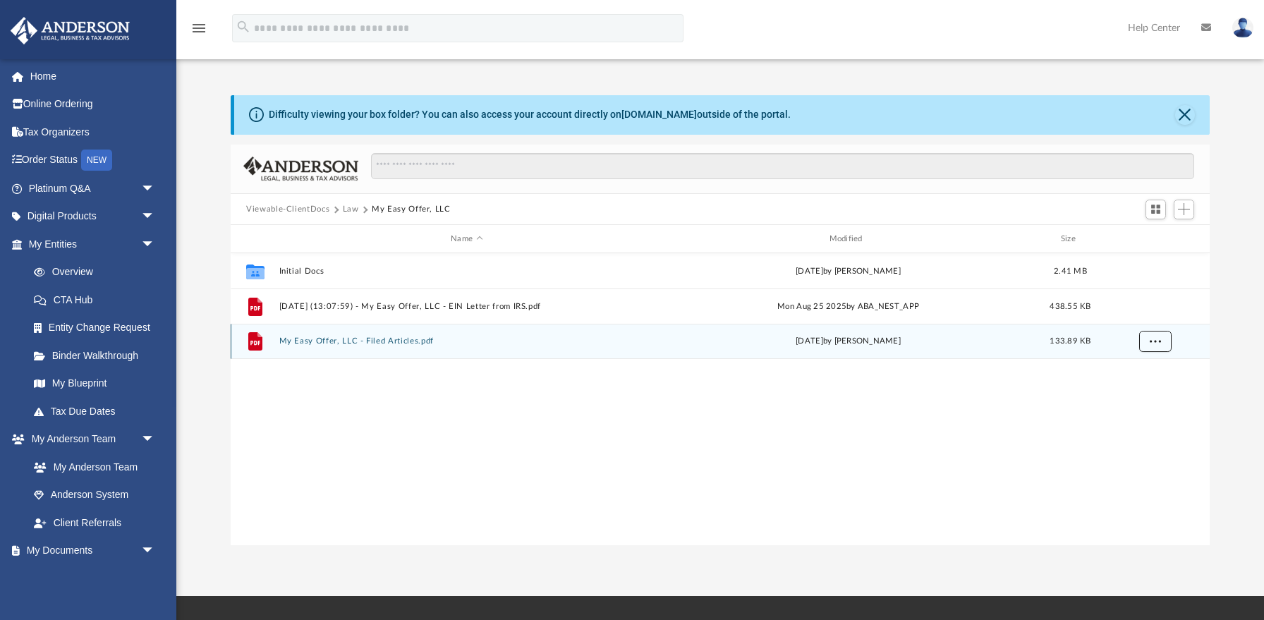
click at [1154, 344] on span "More options" at bounding box center [1155, 341] width 11 height 8
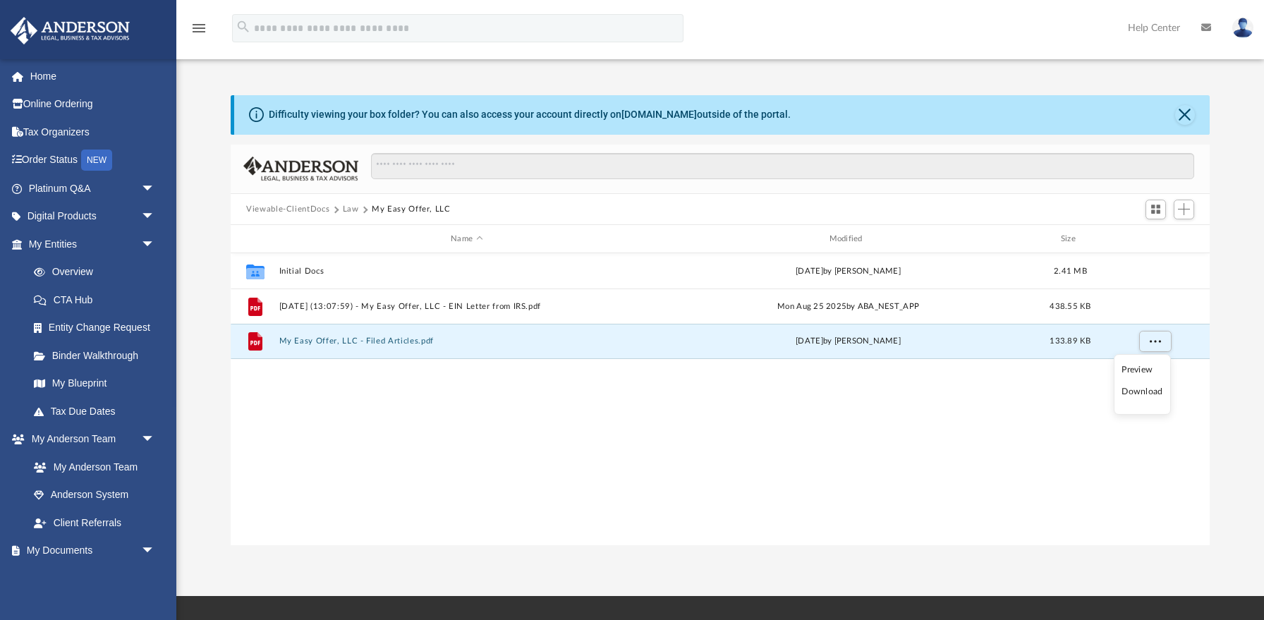
click at [1132, 395] on li "Download" at bounding box center [1142, 391] width 41 height 15
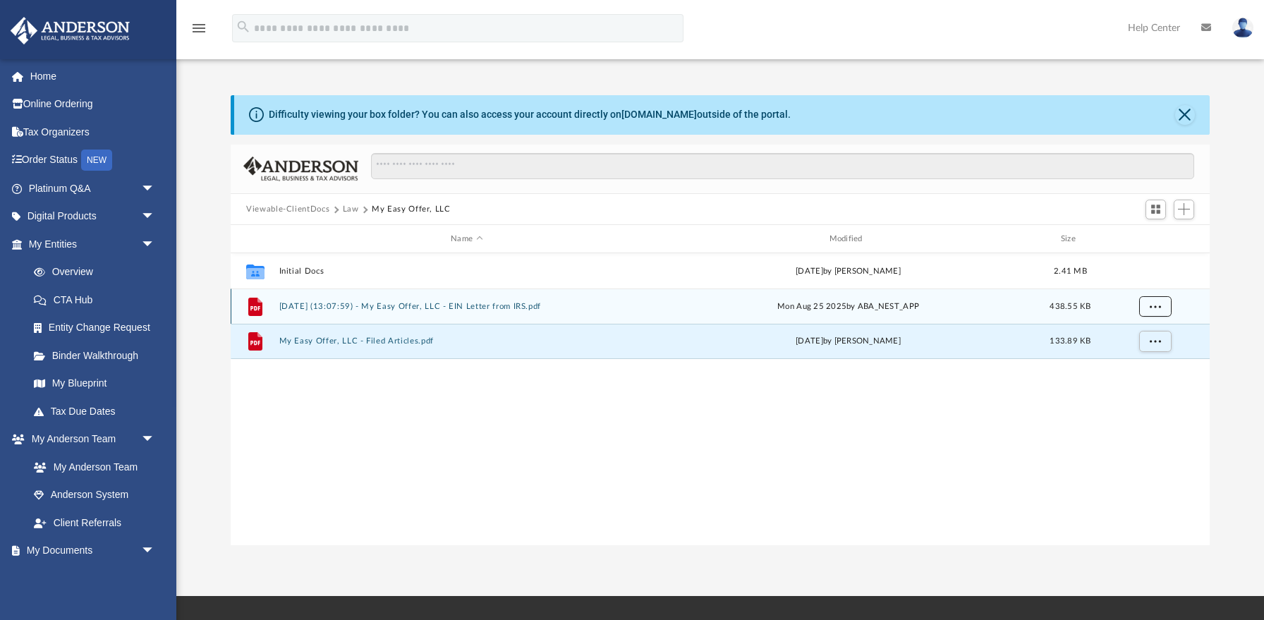
click at [1158, 303] on span "More options" at bounding box center [1155, 307] width 11 height 8
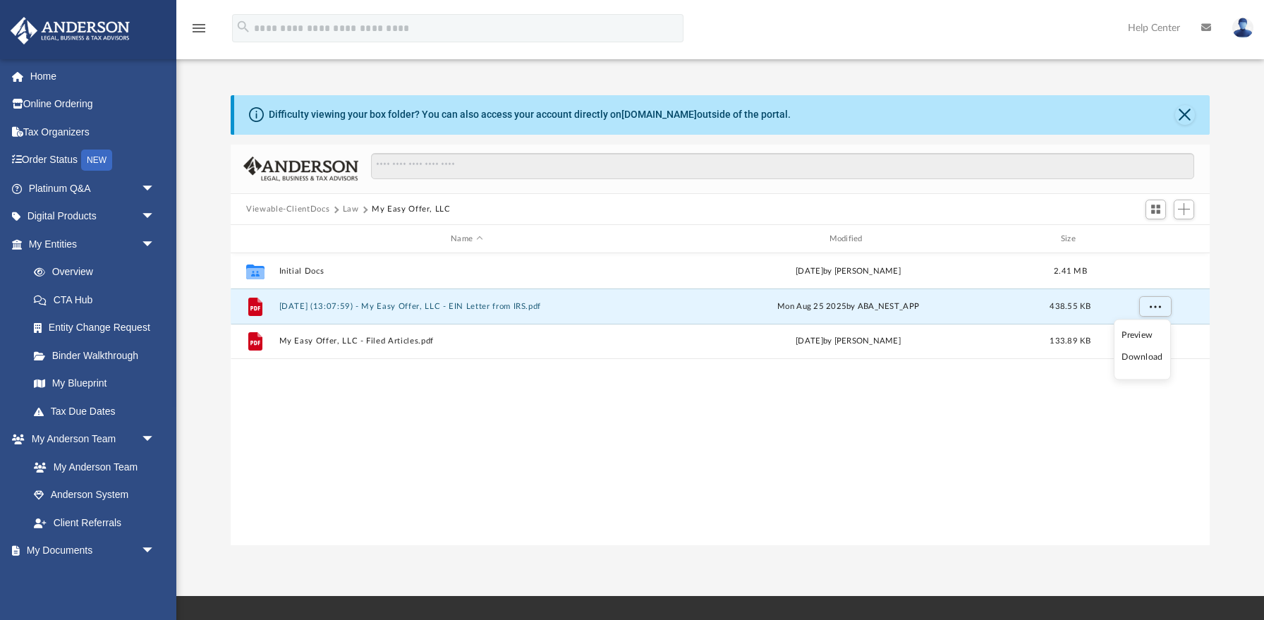
click at [1140, 360] on li "Download" at bounding box center [1142, 357] width 41 height 15
